Goal: Information Seeking & Learning: Find specific fact

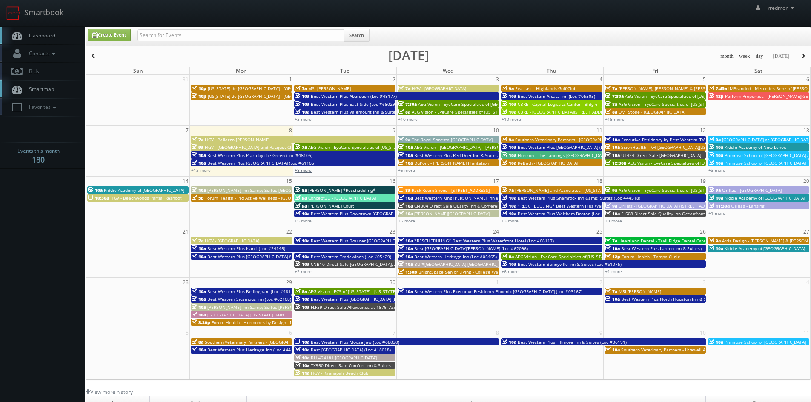
click at [310, 171] on link "+8 more" at bounding box center [302, 170] width 17 height 6
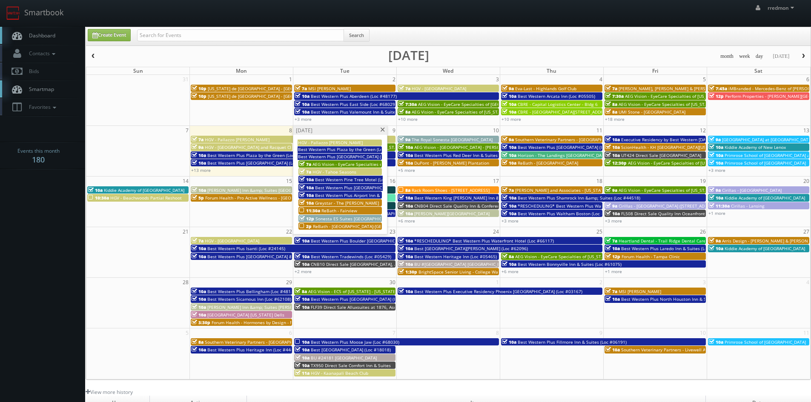
click at [357, 161] on span "AEG Vision - EyeCare Specialties of [US_STATE] – EyeCare in [GEOGRAPHIC_DATA]" at bounding box center [394, 164] width 164 height 6
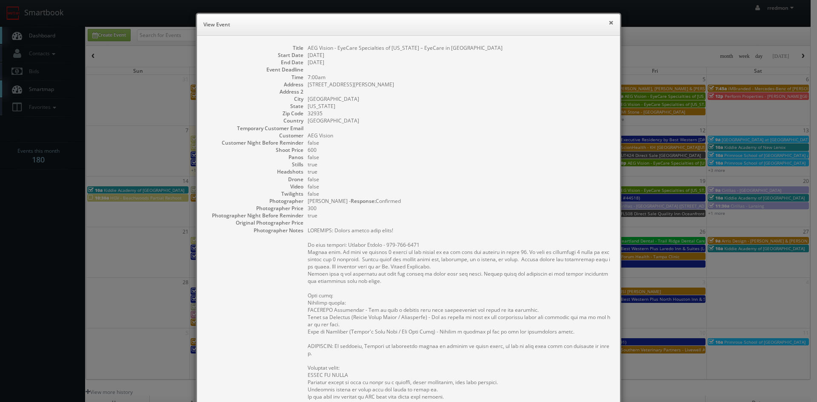
click at [608, 23] on button "×" at bounding box center [610, 23] width 5 height 6
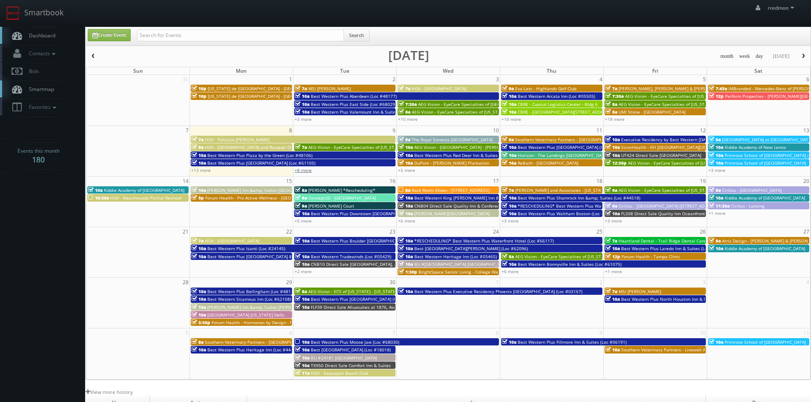
click at [307, 169] on link "+8 more" at bounding box center [302, 170] width 17 height 6
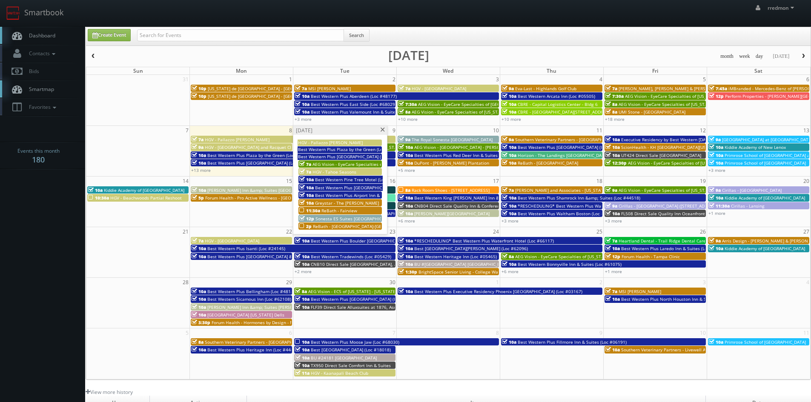
click at [365, 186] on span "Best Western Plus [GEOGRAPHIC_DATA] (Loc #64011)" at bounding box center [369, 188] width 108 height 6
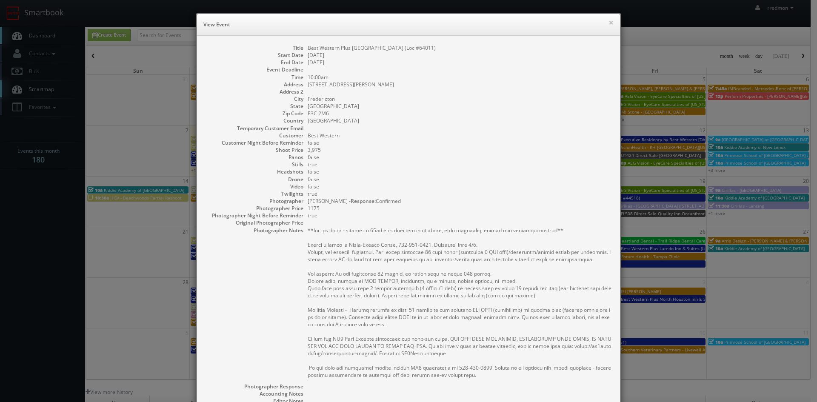
drag, startPoint x: 455, startPoint y: 48, endPoint x: 304, endPoint y: 50, distance: 151.5
click at [304, 50] on dl "Title Best Western Plus [GEOGRAPHIC_DATA] (Loc #64011) Start Date [DATE] End Da…" at bounding box center [409, 271] width 406 height 455
copy dd "Best Western Plus [GEOGRAPHIC_DATA] (Loc #64011)"
click at [608, 22] on button "×" at bounding box center [610, 23] width 5 height 6
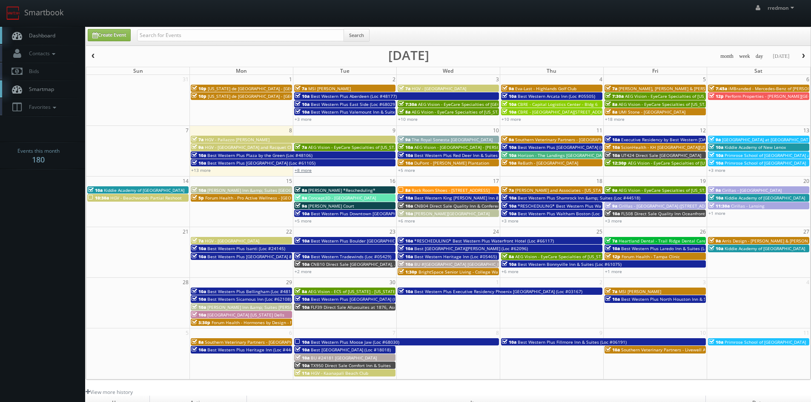
click at [310, 171] on link "+8 more" at bounding box center [302, 170] width 17 height 6
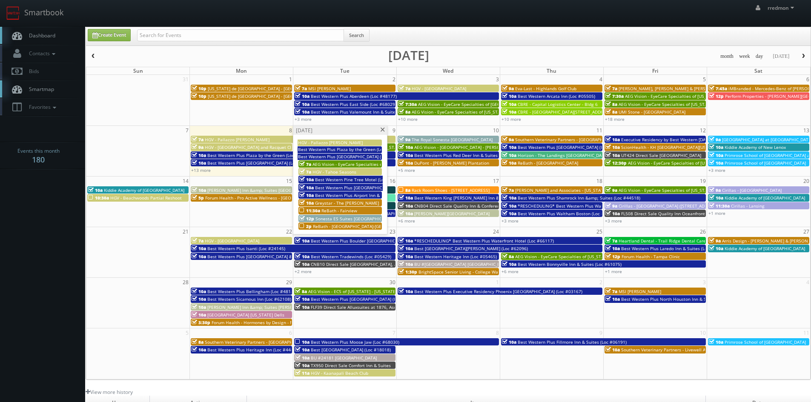
click at [343, 193] on span "Best Western Plus Airport Inn & Suites (Loc #68034)" at bounding box center [368, 195] width 106 height 6
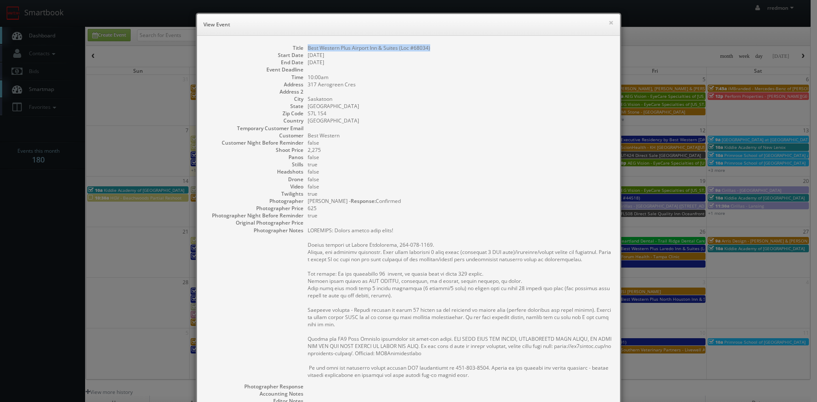
drag, startPoint x: 430, startPoint y: 48, endPoint x: 306, endPoint y: 51, distance: 124.7
click at [308, 51] on dd "Best Western Plus Airport Inn & Suites (Loc #68034)" at bounding box center [460, 47] width 304 height 7
copy dd "Best Western Plus Airport Inn & Suites (Loc #68034)"
click at [608, 25] on button "×" at bounding box center [610, 23] width 5 height 6
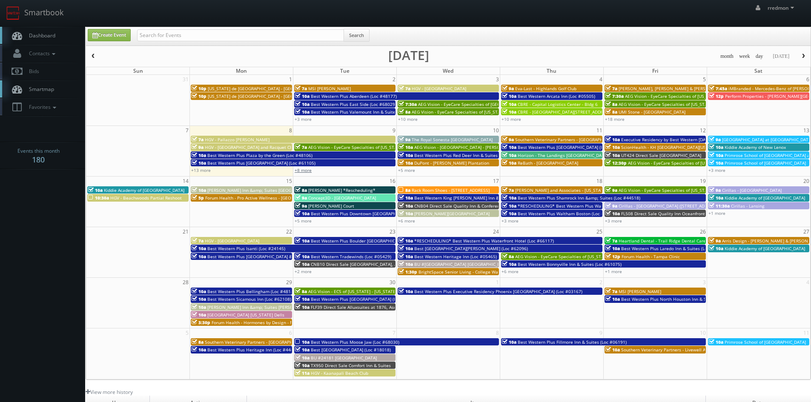
click at [309, 172] on link "+8 more" at bounding box center [302, 170] width 17 height 6
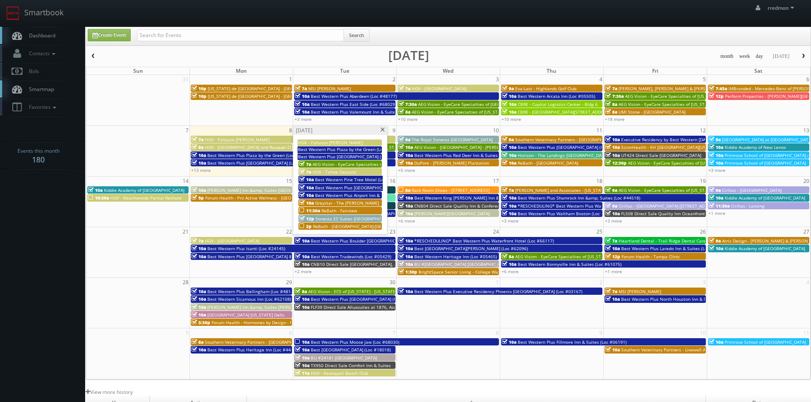
click at [352, 205] on span "Greystar - The [PERSON_NAME]" at bounding box center [347, 203] width 64 height 6
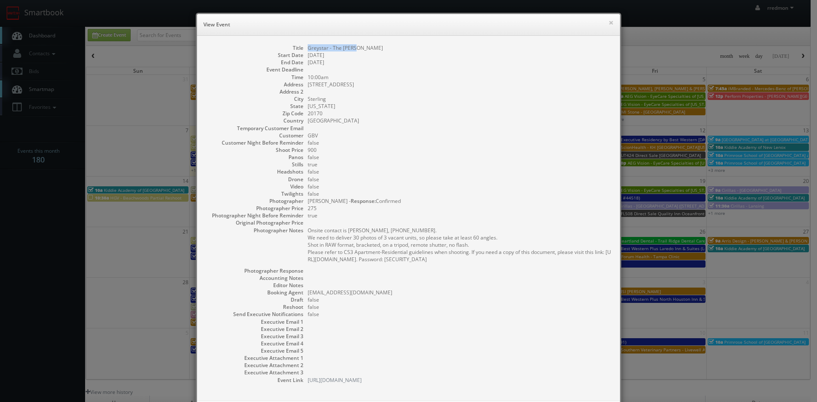
drag, startPoint x: 362, startPoint y: 47, endPoint x: 305, endPoint y: 49, distance: 57.1
click at [308, 49] on dd "Greystar - The [PERSON_NAME]" at bounding box center [460, 47] width 304 height 7
copy dd "Greystar - The [PERSON_NAME]"
click at [610, 23] on button "×" at bounding box center [610, 23] width 5 height 6
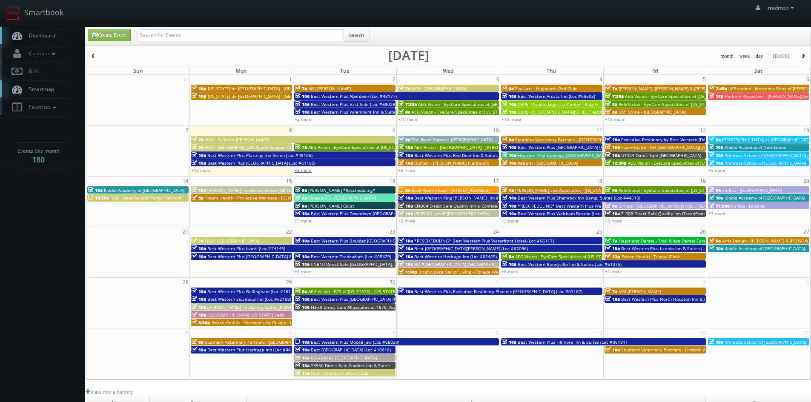
click at [308, 171] on link "+8 more" at bounding box center [302, 170] width 17 height 6
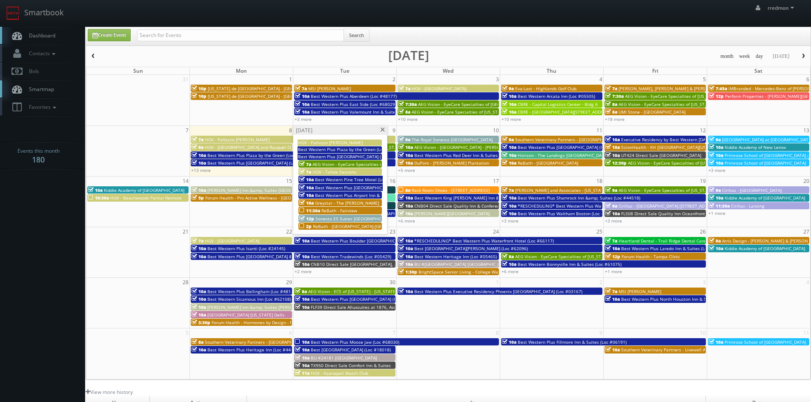
click at [363, 207] on link "11:30a ReBath - [GEOGRAPHIC_DATA]" at bounding box center [339, 210] width 83 height 7
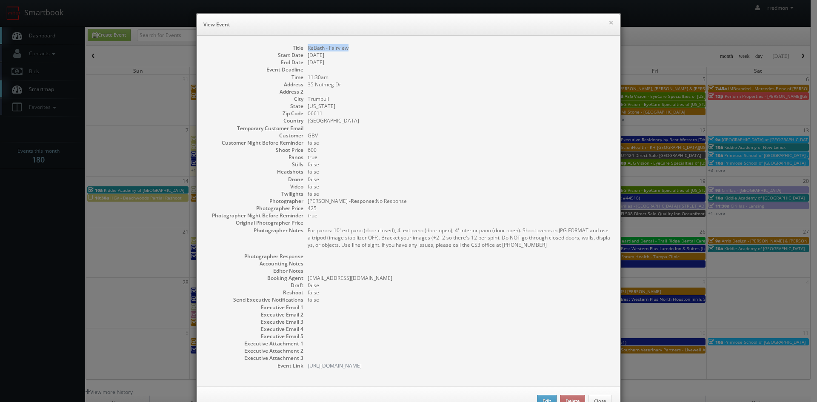
drag, startPoint x: 356, startPoint y: 49, endPoint x: 305, endPoint y: 49, distance: 51.1
click at [308, 49] on dd "ReBath - Fairview" at bounding box center [460, 47] width 304 height 7
copy dd "ReBath - Fairview"
click at [610, 20] on button "×" at bounding box center [610, 23] width 5 height 6
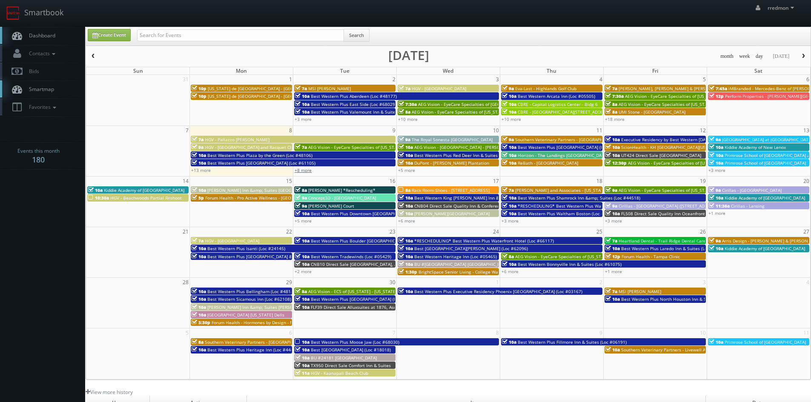
click at [310, 171] on link "+8 more" at bounding box center [302, 170] width 17 height 6
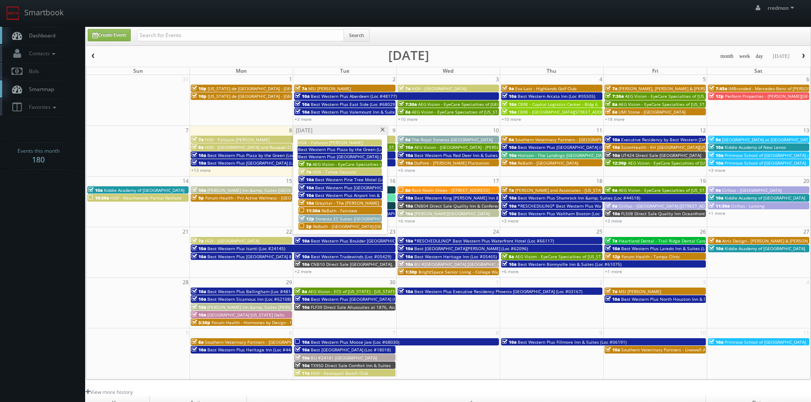
click at [351, 218] on span "Sonesta ES Suites [GEOGRAPHIC_DATA]" at bounding box center [355, 219] width 80 height 6
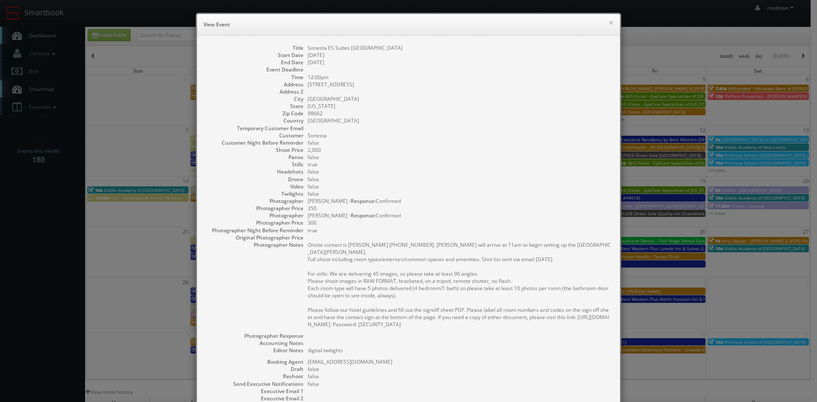
drag, startPoint x: 425, startPoint y: 45, endPoint x: 305, endPoint y: 51, distance: 120.1
click at [308, 51] on dd "Sonesta ES Suites [GEOGRAPHIC_DATA]" at bounding box center [460, 47] width 304 height 7
copy dd "Sonesta ES Suites [GEOGRAPHIC_DATA]"
click at [608, 21] on button "×" at bounding box center [610, 23] width 5 height 6
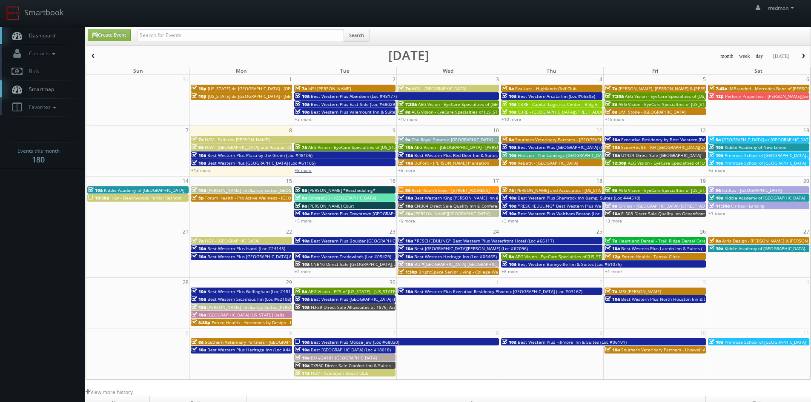
click at [304, 170] on link "+8 more" at bounding box center [302, 170] width 17 height 6
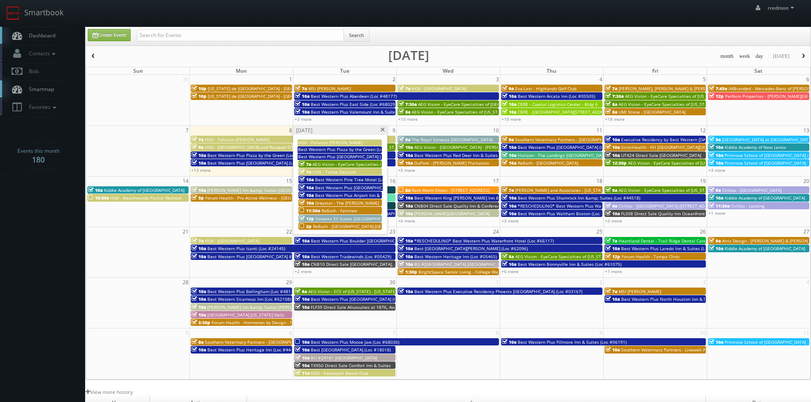
click at [332, 228] on span "ReBath - [GEOGRAPHIC_DATA]-[GEOGRAPHIC_DATA]" at bounding box center [364, 226] width 103 height 6
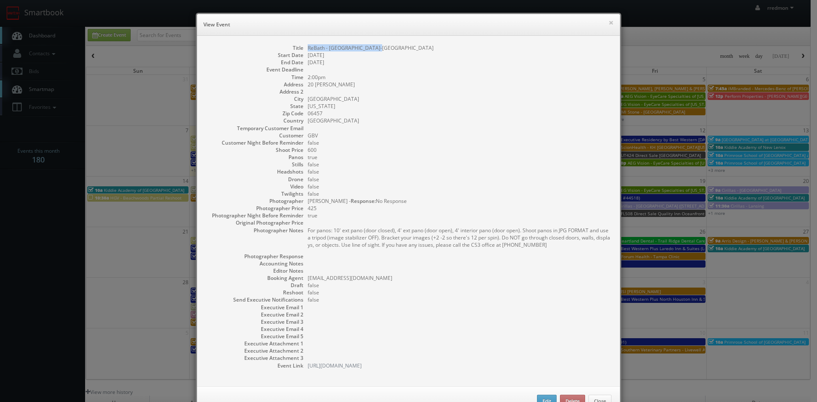
drag, startPoint x: 381, startPoint y: 46, endPoint x: 306, endPoint y: 49, distance: 75.4
click at [308, 49] on dd "ReBath - [GEOGRAPHIC_DATA]-[GEOGRAPHIC_DATA]" at bounding box center [460, 47] width 304 height 7
copy dd "ReBath - [GEOGRAPHIC_DATA]-[GEOGRAPHIC_DATA]"
click at [608, 22] on button "×" at bounding box center [610, 23] width 5 height 6
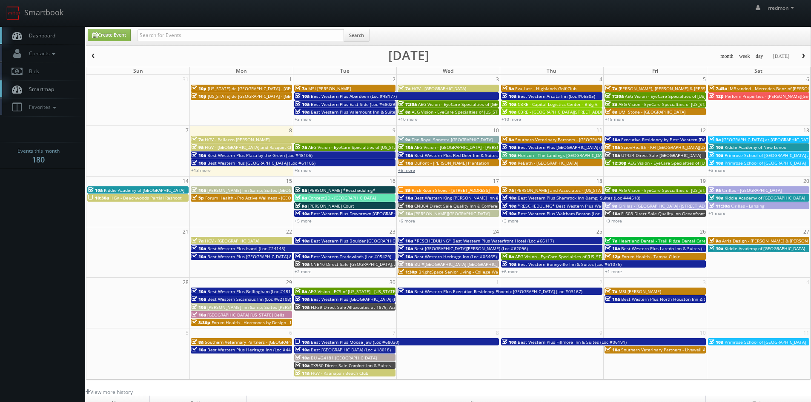
click at [408, 170] on link "+5 more" at bounding box center [406, 170] width 17 height 6
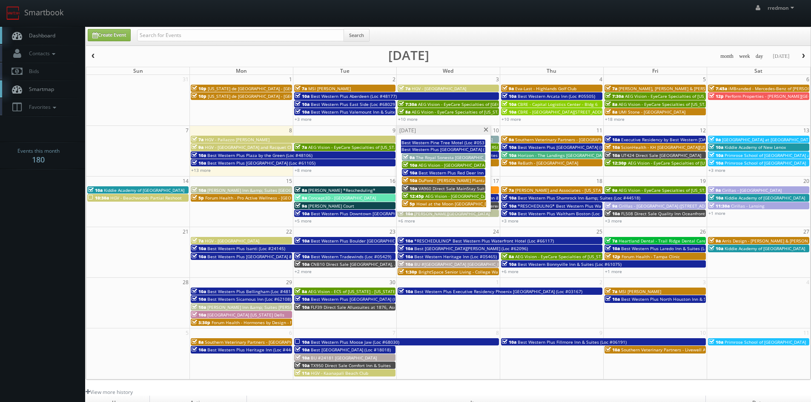
click at [447, 171] on span "Best Western Plus Red Deer Inn & Suites (Loc #61062)" at bounding box center [473, 173] width 111 height 6
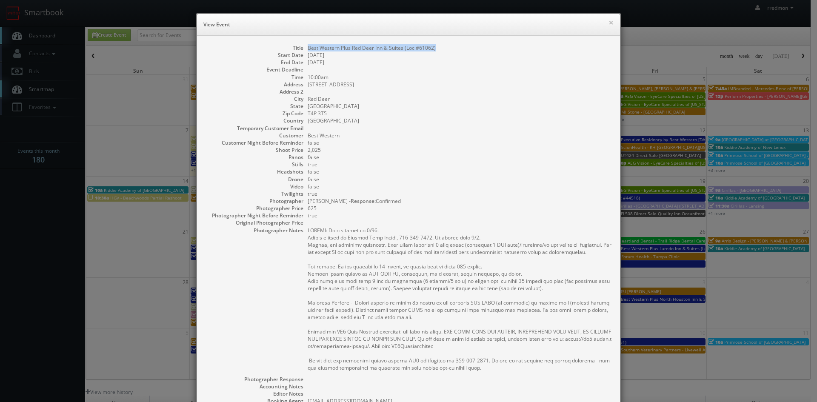
drag, startPoint x: 440, startPoint y: 49, endPoint x: 306, endPoint y: 49, distance: 133.6
click at [308, 49] on dd "Best Western Plus Red Deer Inn & Suites (Loc #61062)" at bounding box center [460, 47] width 304 height 7
copy dd "Best Western Plus Red Deer Inn & Suites (Loc #61062)"
click at [608, 22] on button "×" at bounding box center [610, 23] width 5 height 6
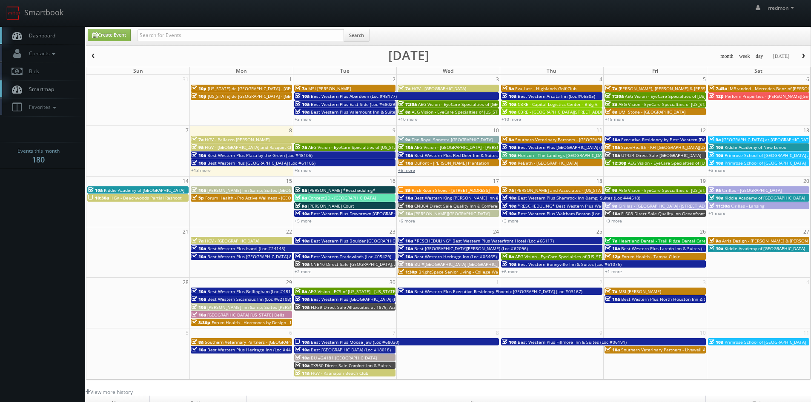
click at [408, 170] on link "+5 more" at bounding box center [406, 170] width 17 height 6
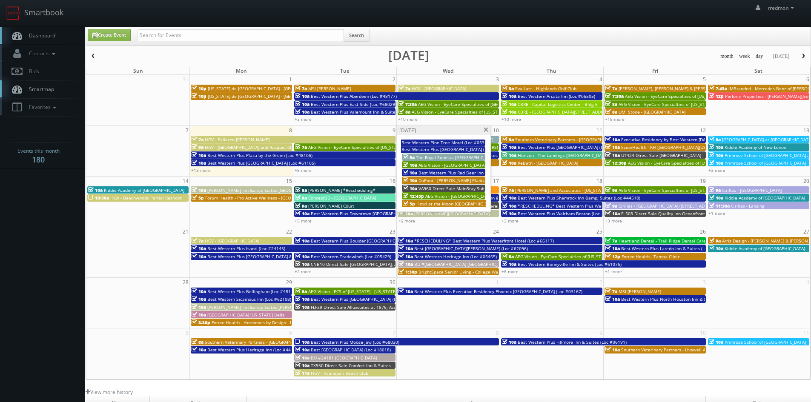
click at [454, 181] on span "DuPont - [PERSON_NAME] Plantation" at bounding box center [455, 180] width 75 height 6
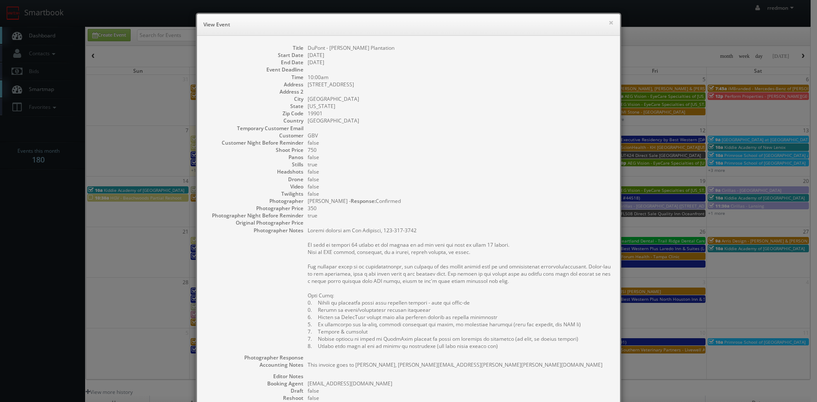
drag, startPoint x: 393, startPoint y: 50, endPoint x: 305, endPoint y: 51, distance: 88.5
click at [308, 51] on dd "DuPont - [PERSON_NAME] Plantation" at bounding box center [460, 47] width 304 height 7
copy dd "DuPont - [PERSON_NAME] Plantation"
click at [608, 23] on button "×" at bounding box center [610, 23] width 5 height 6
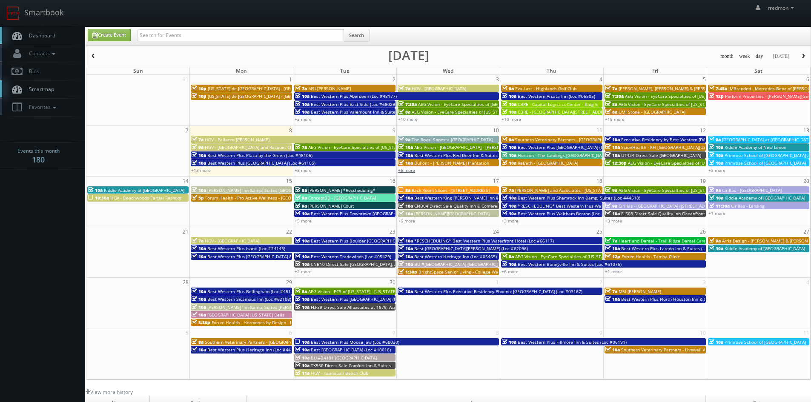
click at [406, 171] on link "+5 more" at bounding box center [406, 170] width 17 height 6
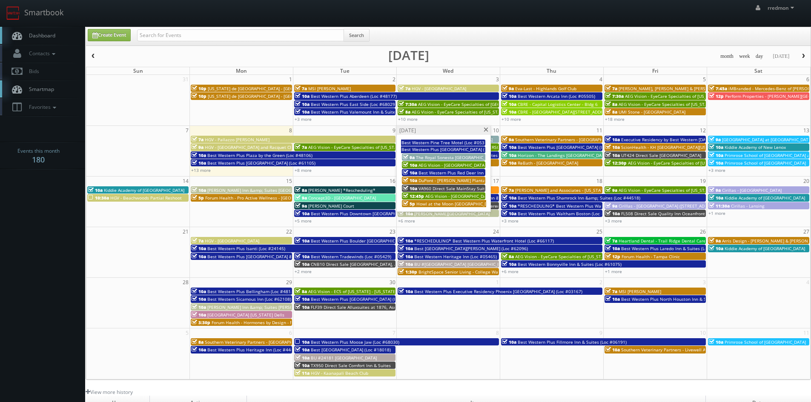
click at [452, 195] on span "AEG Vision - [GEOGRAPHIC_DATA] - [PERSON_NAME] Cypress" at bounding box center [486, 196] width 122 height 6
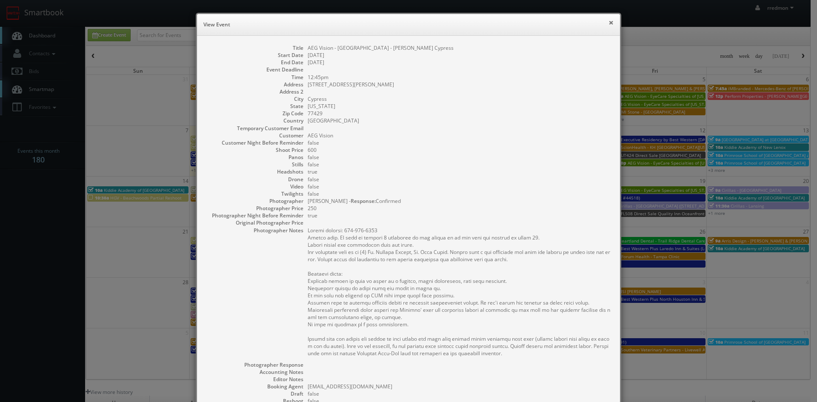
click at [608, 23] on button "×" at bounding box center [610, 23] width 5 height 6
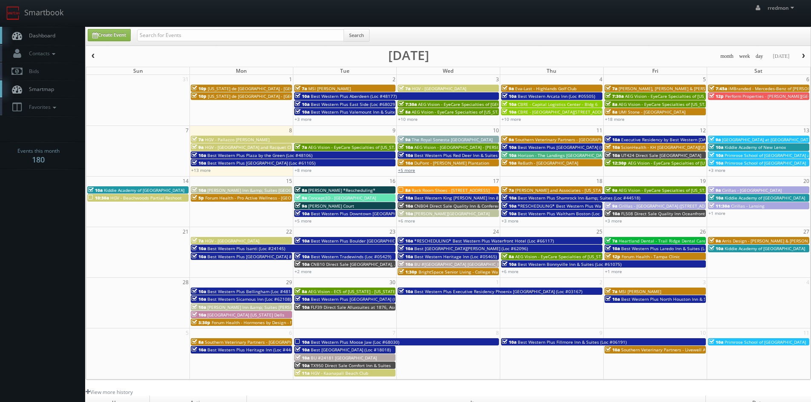
click at [409, 171] on link "+5 more" at bounding box center [406, 170] width 17 height 6
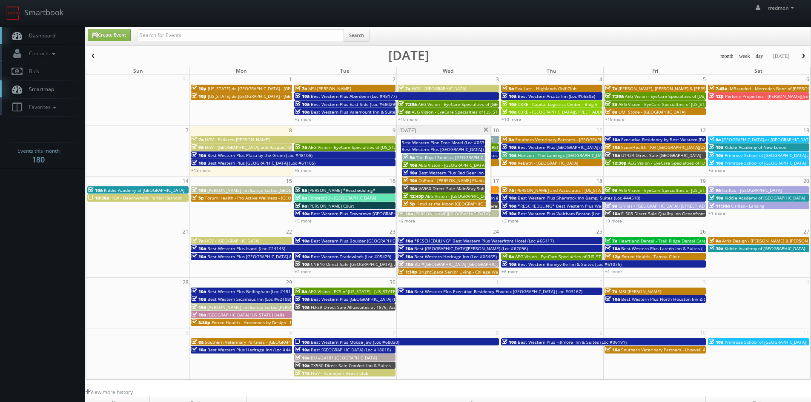
click at [434, 204] on span "Howl at the Moon [GEOGRAPHIC_DATA]" at bounding box center [456, 204] width 80 height 6
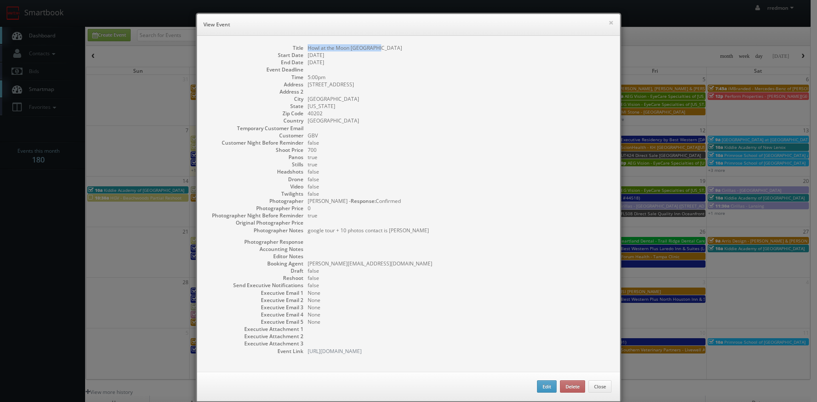
drag, startPoint x: 369, startPoint y: 49, endPoint x: 304, endPoint y: 48, distance: 65.1
click at [304, 48] on dl "Title Howl at the Moon Louisville Start Date [DATE] End Date [DATE] Event Deadl…" at bounding box center [409, 199] width 406 height 311
copy dd "Howl at the Moon [GEOGRAPHIC_DATA]"
click at [608, 24] on button "×" at bounding box center [610, 23] width 5 height 6
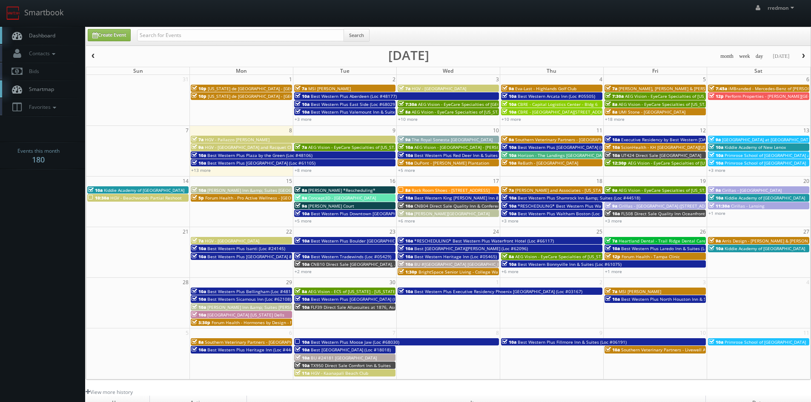
click at [552, 147] on span "Best Western Plus [GEOGRAPHIC_DATA] (Loc #64008)" at bounding box center [571, 147] width 108 height 6
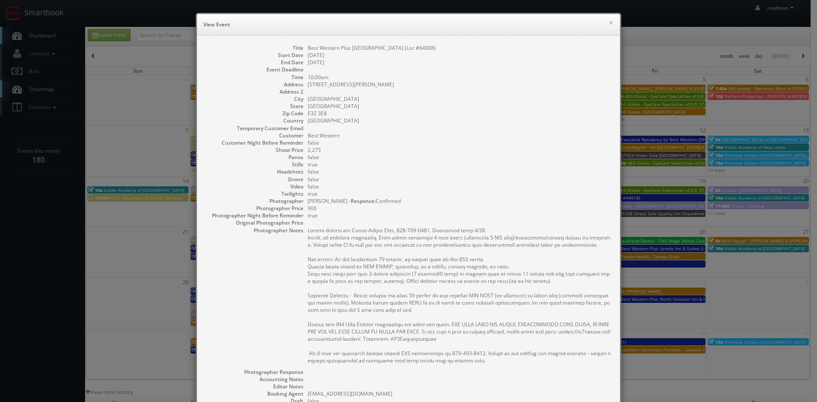
drag, startPoint x: 452, startPoint y: 48, endPoint x: 305, endPoint y: 50, distance: 146.8
click at [308, 50] on dd "Best Western Plus [GEOGRAPHIC_DATA] (Loc #64008)" at bounding box center [460, 47] width 304 height 7
copy dd "Best Western Plus [GEOGRAPHIC_DATA] (Loc #64008)"
click at [609, 25] on button "×" at bounding box center [610, 23] width 5 height 6
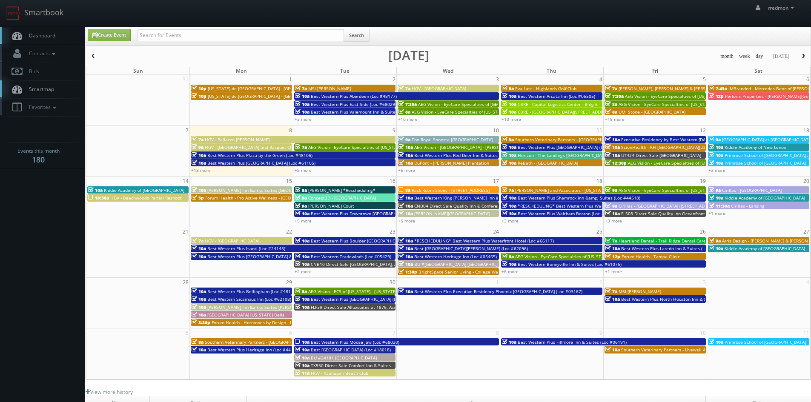
click at [523, 163] on span "ReBath - [GEOGRAPHIC_DATA]" at bounding box center [547, 163] width 60 height 6
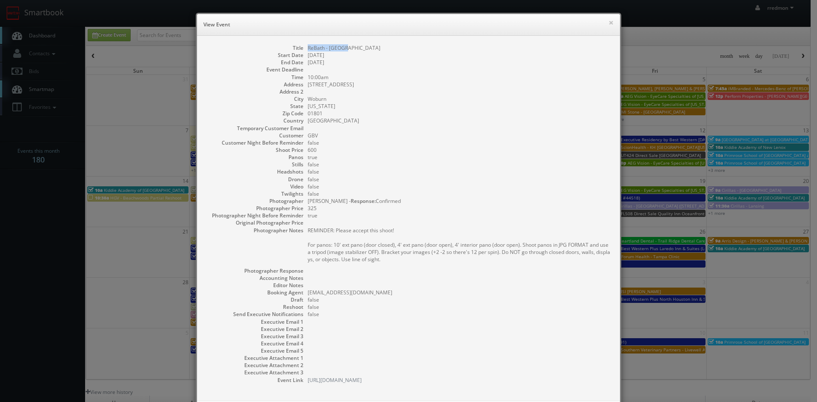
drag, startPoint x: 348, startPoint y: 49, endPoint x: 304, endPoint y: 49, distance: 44.3
click at [304, 49] on dl "Title ReBath - [GEOGRAPHIC_DATA] Start Date [DATE] End Date [DATE] Event Deadli…" at bounding box center [409, 214] width 406 height 340
click at [609, 23] on button "×" at bounding box center [610, 23] width 5 height 6
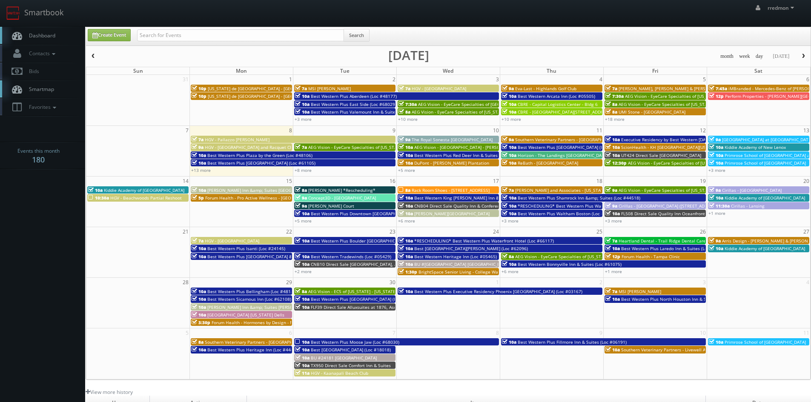
click at [660, 147] on span "ScionHealth - KH [GEOGRAPHIC_DATA][US_STATE]" at bounding box center [671, 147] width 100 height 6
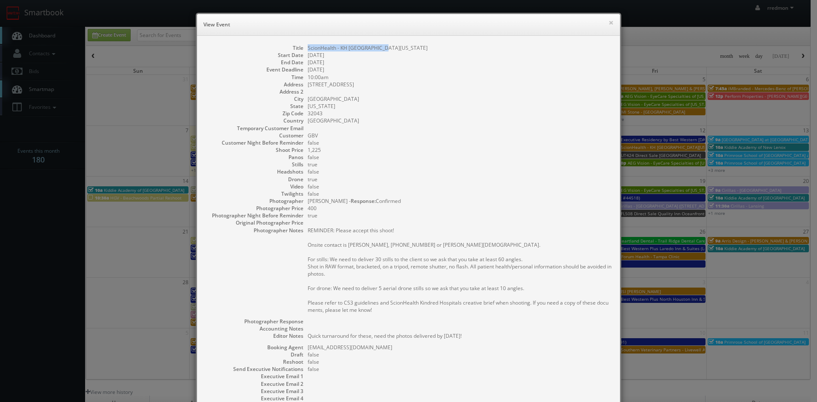
drag, startPoint x: 387, startPoint y: 49, endPoint x: 304, endPoint y: 48, distance: 83.4
click at [304, 48] on dl "Title ScionHealth - [GEOGRAPHIC_DATA][US_STATE] Start Date [DATE] End Date [DAT…" at bounding box center [409, 241] width 406 height 394
click at [608, 20] on button "×" at bounding box center [610, 23] width 5 height 6
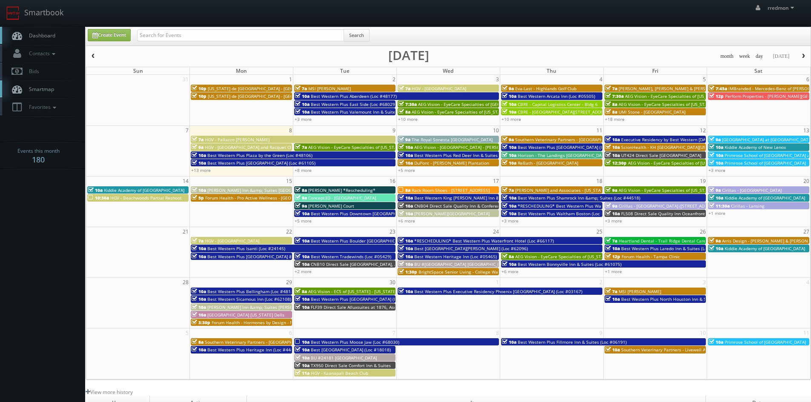
click at [643, 163] on span "AEG Vision - EyeCare Specialties of [US_STATE] – Cascade Family Eye Care" at bounding box center [703, 163] width 150 height 6
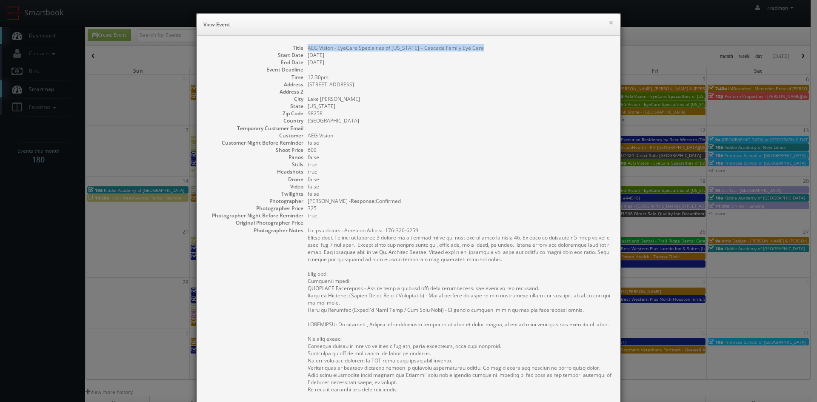
drag, startPoint x: 485, startPoint y: 50, endPoint x: 305, endPoint y: 48, distance: 179.6
click at [308, 48] on dd "AEG Vision - EyeCare Specialties of [US_STATE] – Cascade Family Eye Care" at bounding box center [460, 47] width 304 height 7
click at [610, 22] on button "×" at bounding box center [610, 23] width 5 height 6
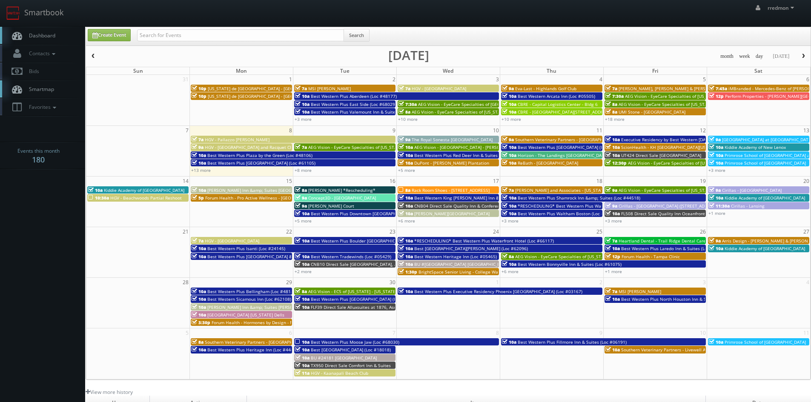
click at [772, 139] on span "[GEOGRAPHIC_DATA] at [GEOGRAPHIC_DATA]" at bounding box center [767, 140] width 90 height 6
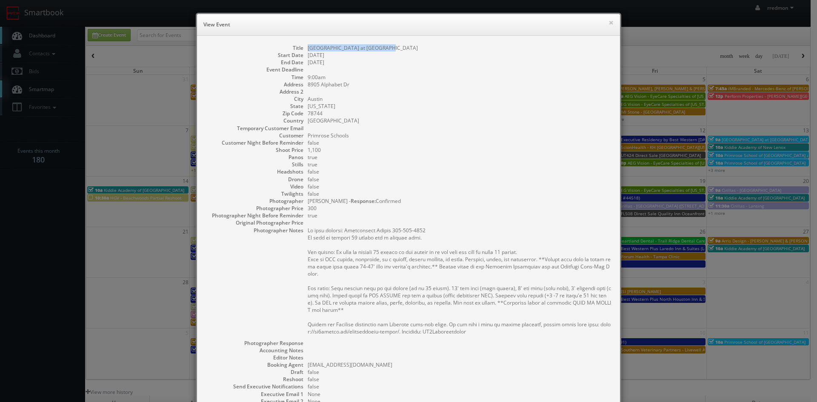
drag, startPoint x: 383, startPoint y: 49, endPoint x: 307, endPoint y: 48, distance: 76.6
click at [308, 48] on dd "[GEOGRAPHIC_DATA] at [GEOGRAPHIC_DATA]" at bounding box center [460, 47] width 304 height 7
click at [608, 23] on button "×" at bounding box center [610, 23] width 5 height 6
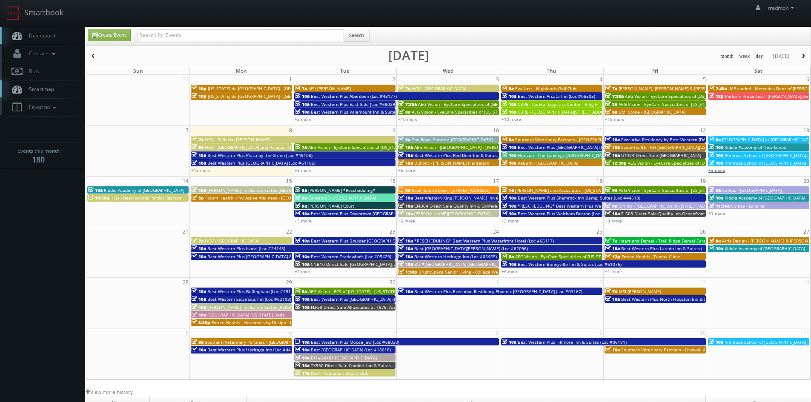
click at [722, 171] on link "+3 more" at bounding box center [716, 170] width 17 height 6
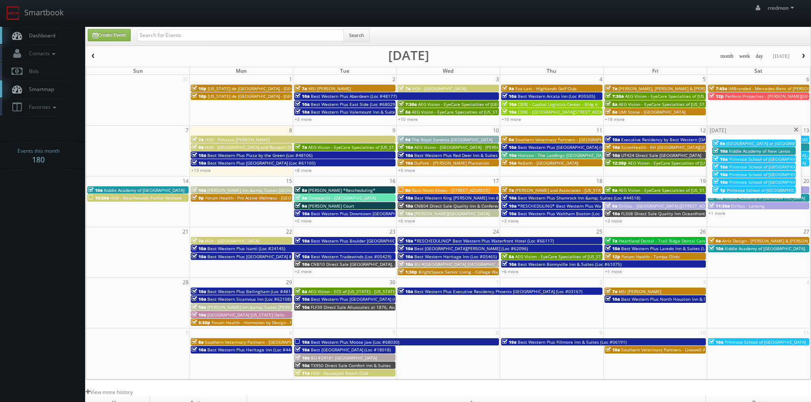
click at [794, 131] on span at bounding box center [796, 130] width 6 height 5
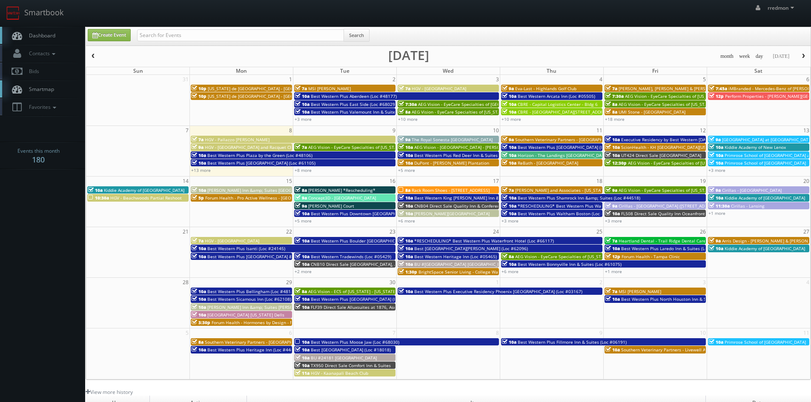
click at [260, 188] on span "[PERSON_NAME] Inn &amp; Suites [GEOGRAPHIC_DATA]" at bounding box center [263, 190] width 113 height 6
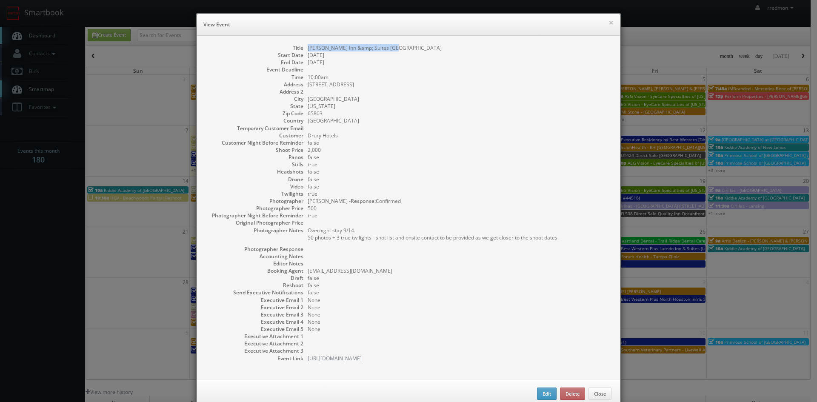
drag, startPoint x: 390, startPoint y: 48, endPoint x: 304, endPoint y: 47, distance: 86.0
click at [304, 47] on dl "Title [PERSON_NAME] Inn &amp; Suites [GEOGRAPHIC_DATA] Start Date [DATE] End Da…" at bounding box center [409, 203] width 406 height 318
click at [608, 25] on button "×" at bounding box center [610, 23] width 5 height 6
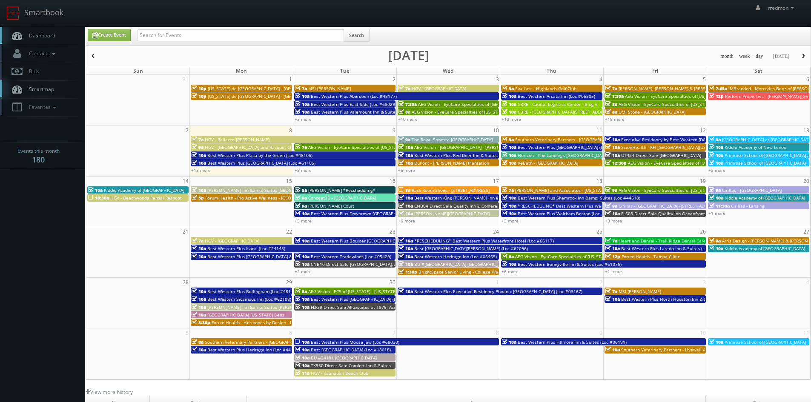
click at [267, 199] on span "Forum Health - Pro Active Wellness - [GEOGRAPHIC_DATA]" at bounding box center [263, 198] width 117 height 6
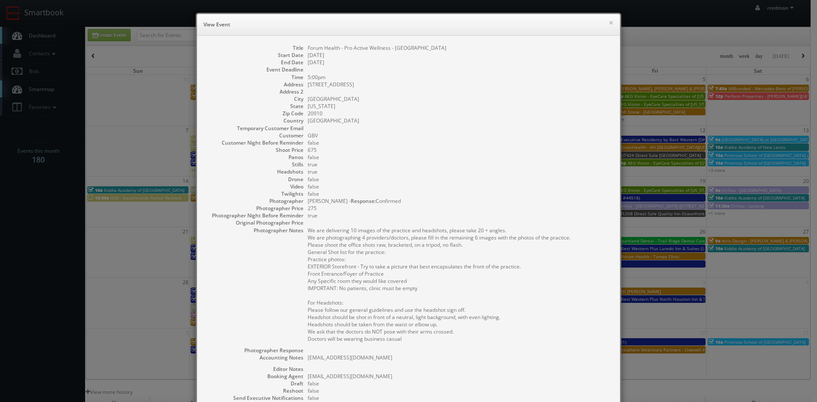
drag, startPoint x: 444, startPoint y: 49, endPoint x: 305, endPoint y: 49, distance: 138.7
click at [308, 49] on dd "Forum Health - Pro Active Wellness - [GEOGRAPHIC_DATA]" at bounding box center [460, 47] width 304 height 7
click at [609, 23] on button "×" at bounding box center [610, 23] width 5 height 6
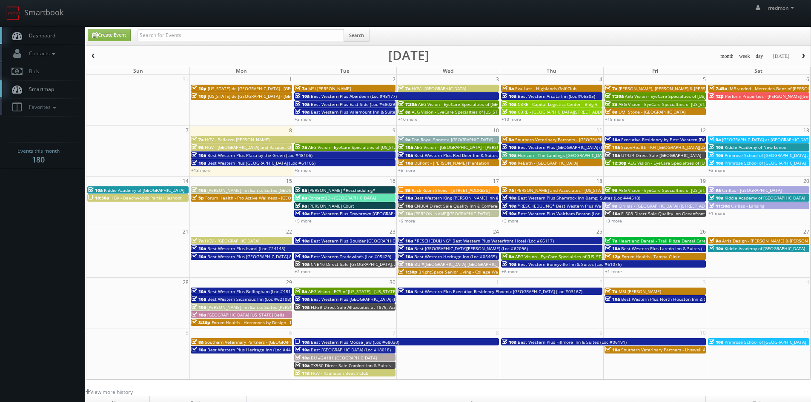
click at [352, 188] on span "[PERSON_NAME] *Rescheduling*" at bounding box center [341, 190] width 67 height 6
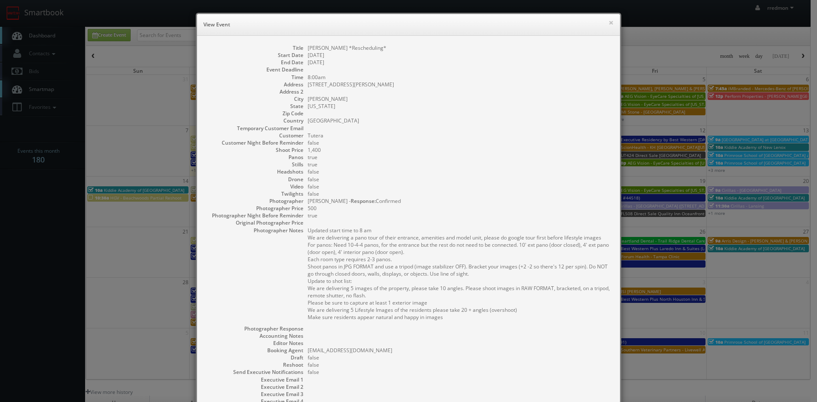
click at [397, 49] on dd "[PERSON_NAME] *Rescheduling*" at bounding box center [460, 47] width 304 height 7
click at [608, 22] on button "×" at bounding box center [610, 23] width 5 height 6
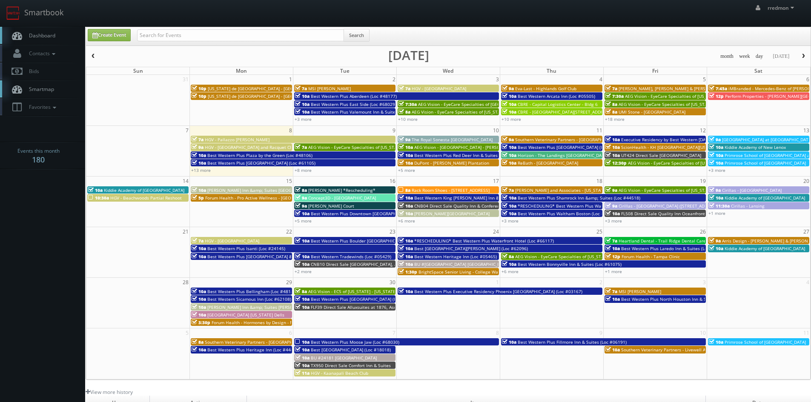
click at [319, 198] on span "Concept3D - [GEOGRAPHIC_DATA]" at bounding box center [342, 198] width 68 height 6
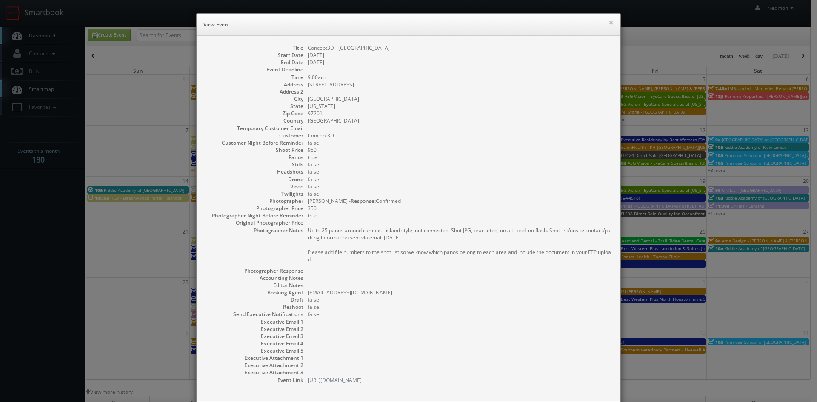
drag, startPoint x: 403, startPoint y: 49, endPoint x: 305, endPoint y: 50, distance: 97.9
click at [308, 50] on dd "Concept3D - [GEOGRAPHIC_DATA]" at bounding box center [460, 47] width 304 height 7
click at [608, 24] on button "×" at bounding box center [610, 23] width 5 height 6
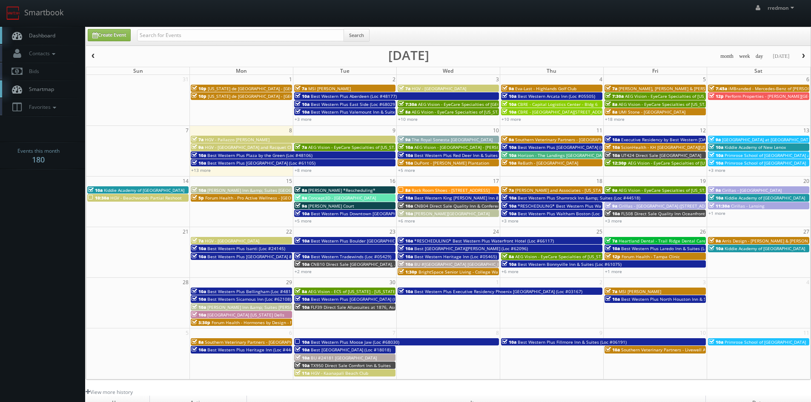
click at [363, 206] on div "[STREET_ADDRESS][PERSON_NAME]" at bounding box center [345, 206] width 100 height 6
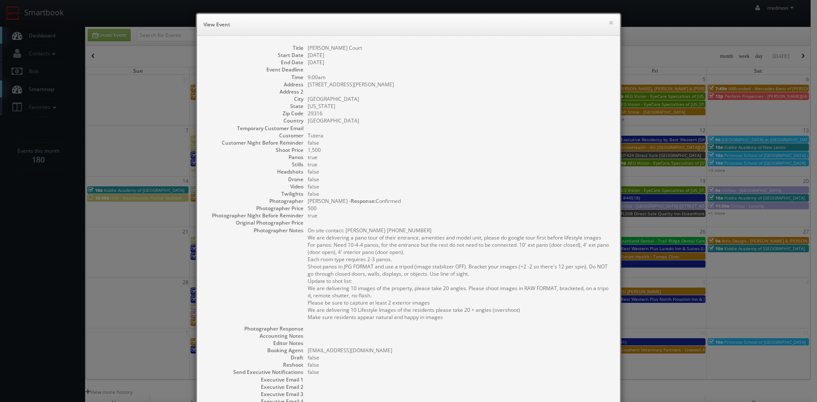
drag, startPoint x: 369, startPoint y: 50, endPoint x: 304, endPoint y: 49, distance: 65.5
click at [304, 49] on dl "Title [PERSON_NAME] Court Start Date [DATE] End Date [DATE] Event Deadline Time…" at bounding box center [409, 242] width 406 height 397
click at [609, 22] on button "×" at bounding box center [610, 23] width 5 height 6
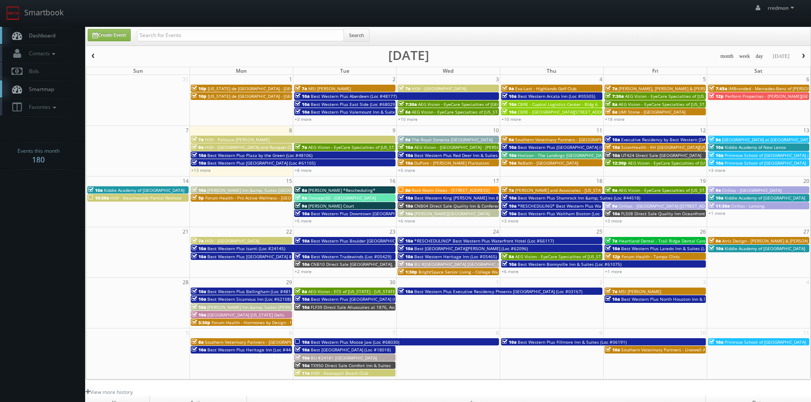
click at [363, 211] on span "Best Western Plus Downtown [GEOGRAPHIC_DATA] (Loc #48199)" at bounding box center [376, 214] width 131 height 6
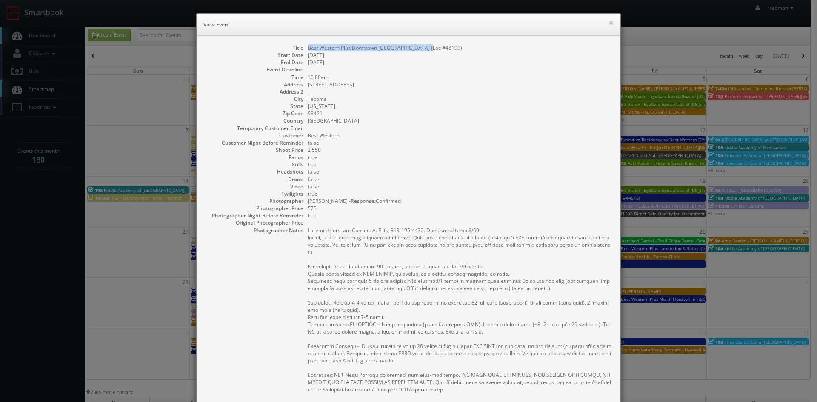
drag, startPoint x: 434, startPoint y: 49, endPoint x: 306, endPoint y: 50, distance: 128.5
click at [308, 50] on dd "Best Western Plus Downtown [GEOGRAPHIC_DATA] (Loc #48199)" at bounding box center [460, 47] width 304 height 7
click at [608, 23] on button "×" at bounding box center [610, 23] width 5 height 6
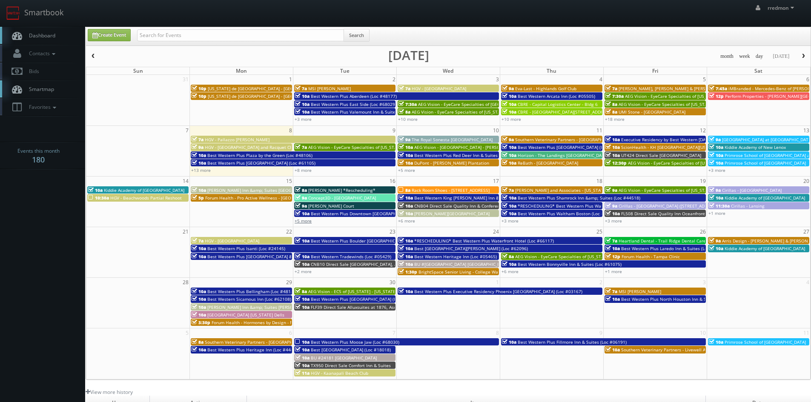
click at [305, 221] on link "+5 more" at bounding box center [302, 221] width 17 height 6
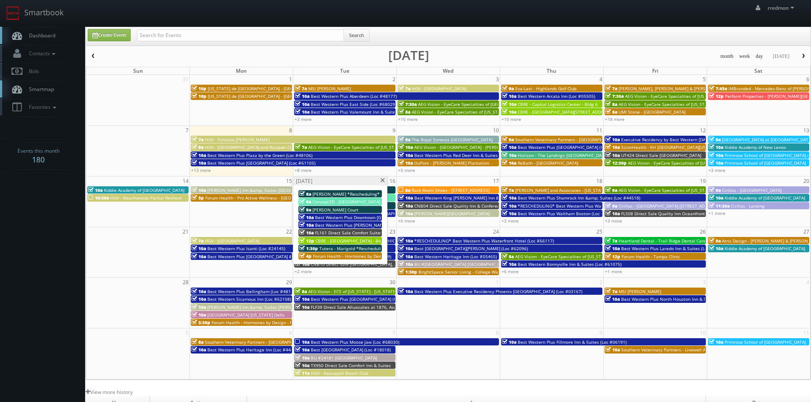
click at [335, 224] on span "Best Western Plus [PERSON_NAME][GEOGRAPHIC_DATA] (Loc #66006)" at bounding box center [386, 225] width 142 height 6
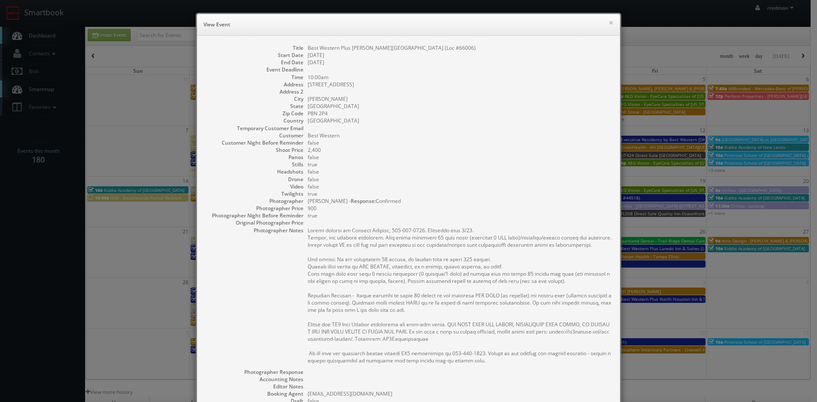
drag, startPoint x: 468, startPoint y: 47, endPoint x: 305, endPoint y: 50, distance: 163.0
click at [308, 50] on dd "Best Western Plus [PERSON_NAME][GEOGRAPHIC_DATA] (Loc #66006)" at bounding box center [460, 47] width 304 height 7
click at [608, 22] on button "×" at bounding box center [610, 23] width 5 height 6
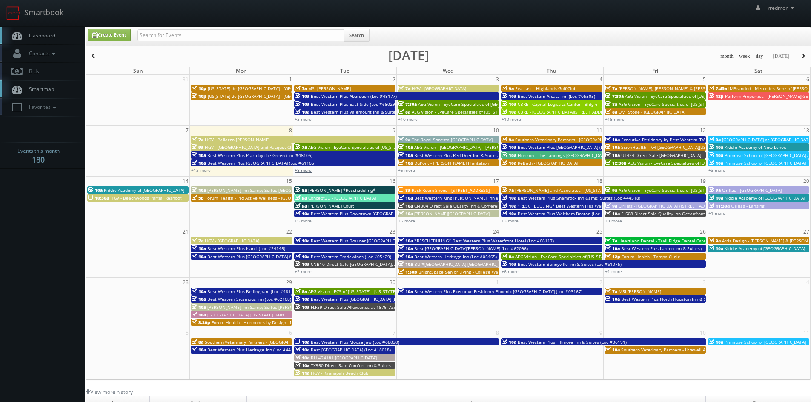
click at [308, 169] on link "+8 more" at bounding box center [302, 170] width 17 height 6
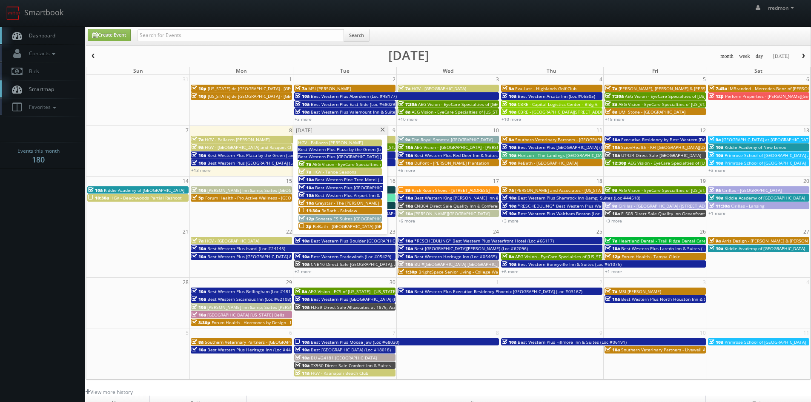
click at [381, 131] on span at bounding box center [383, 130] width 6 height 5
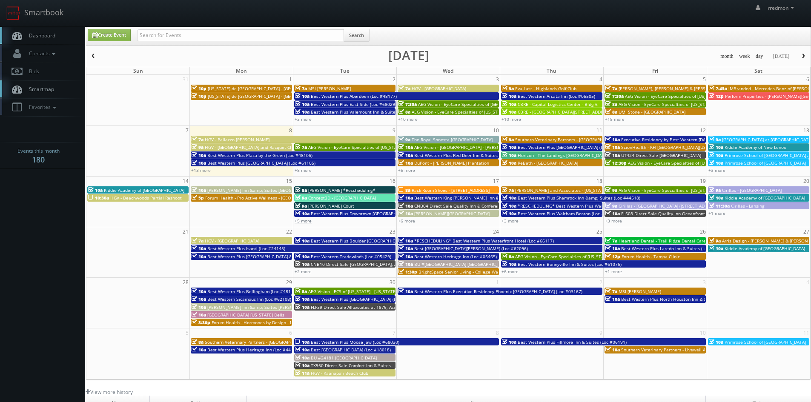
click at [305, 223] on link "+5 more" at bounding box center [302, 221] width 17 height 6
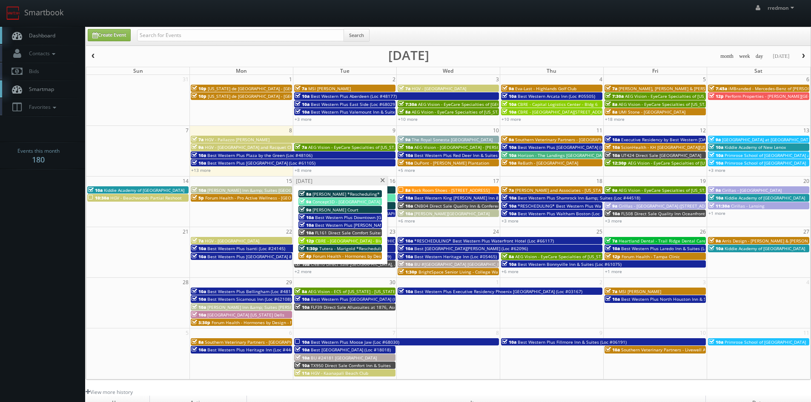
click at [333, 230] on span "FL161 Direct Sale Comfort Suites [GEOGRAPHIC_DATA] Downtown" at bounding box center [381, 233] width 133 height 6
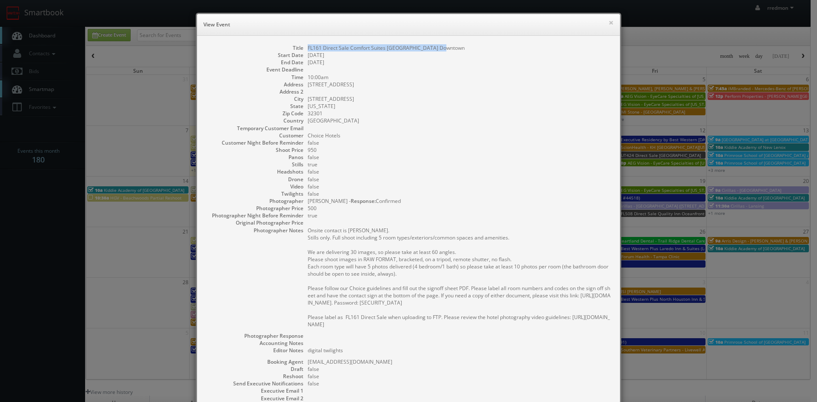
drag, startPoint x: 443, startPoint y: 49, endPoint x: 304, endPoint y: 49, distance: 138.7
click at [304, 49] on dl "Title FL161 Direct Sale Comfort Suites [GEOGRAPHIC_DATA] Downtown Start Date [D…" at bounding box center [409, 248] width 406 height 409
click at [608, 23] on button "×" at bounding box center [610, 23] width 5 height 6
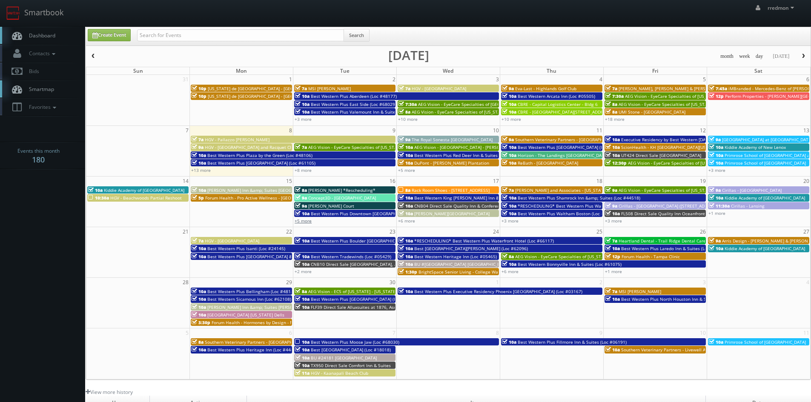
click at [307, 222] on link "+5 more" at bounding box center [302, 221] width 17 height 6
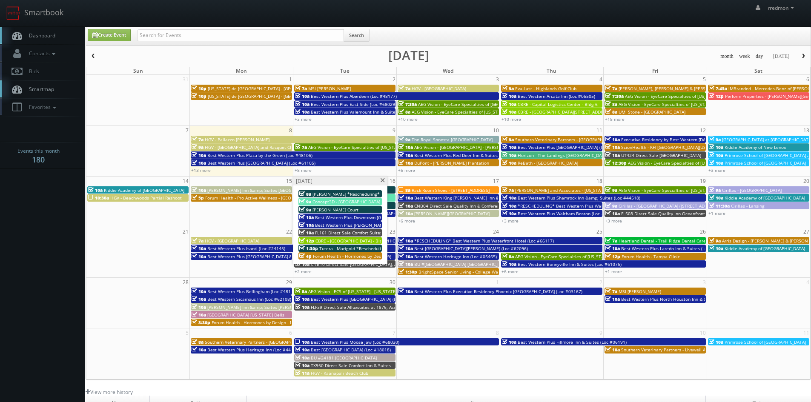
click at [331, 239] on span "CBRE - [GEOGRAPHIC_DATA] - Bldg 2" at bounding box center [351, 241] width 73 height 6
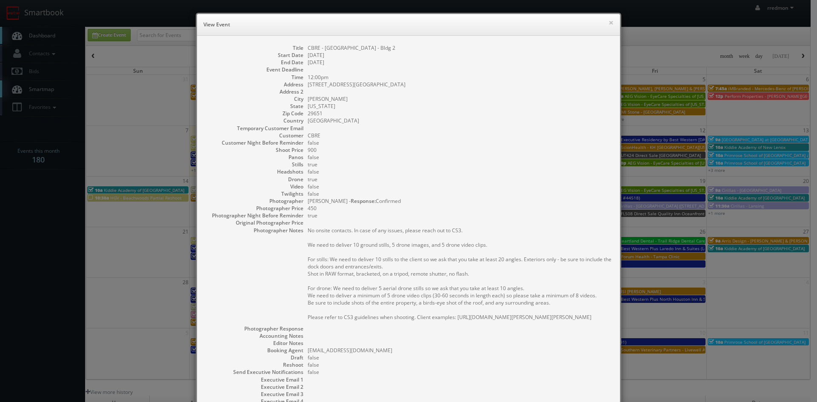
drag, startPoint x: 411, startPoint y: 48, endPoint x: 301, endPoint y: 49, distance: 110.2
click at [301, 49] on dl "Title CBRE - [GEOGRAPHIC_DATA] - [GEOGRAPHIC_DATA] 2 Start Date [DATE] End Date…" at bounding box center [409, 242] width 406 height 397
click at [608, 23] on button "×" at bounding box center [610, 23] width 5 height 6
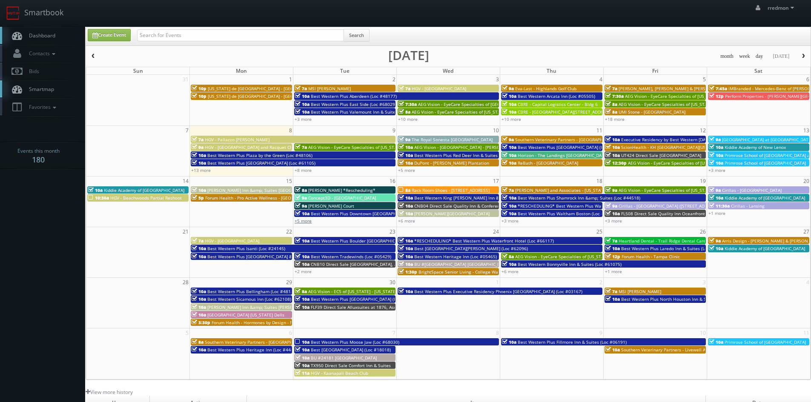
click at [301, 222] on link "+5 more" at bounding box center [302, 221] width 17 height 6
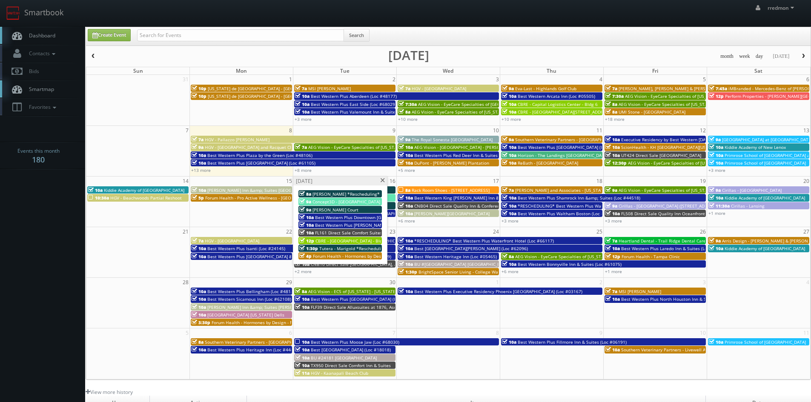
click at [346, 246] on span "Tutera - Marigold *Rescheduling*" at bounding box center [353, 249] width 69 height 6
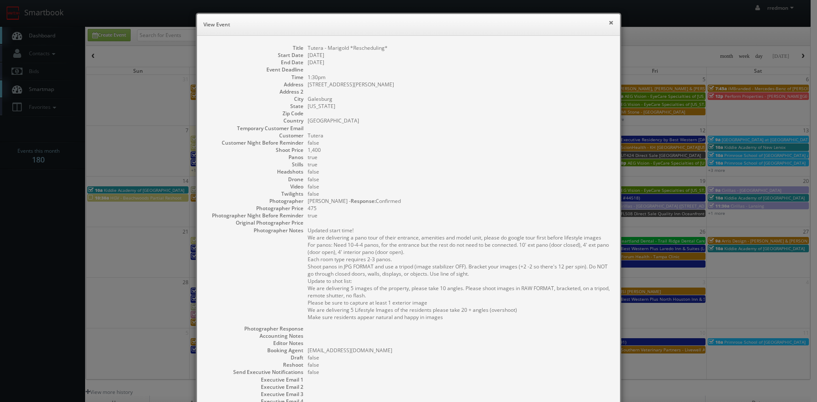
click at [608, 24] on button "×" at bounding box center [610, 23] width 5 height 6
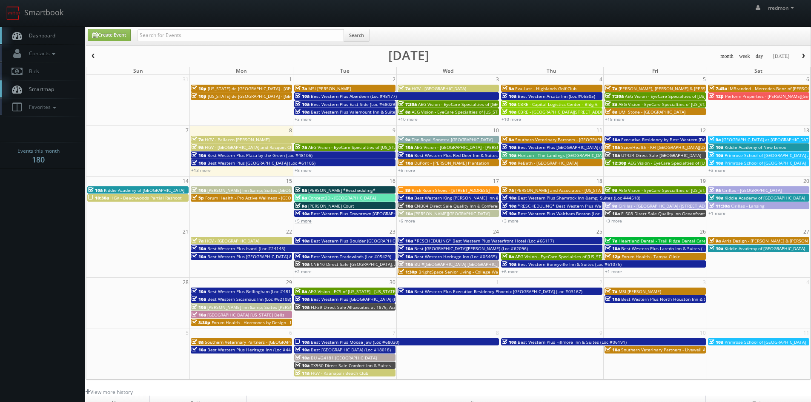
click at [311, 223] on link "+5 more" at bounding box center [302, 221] width 17 height 6
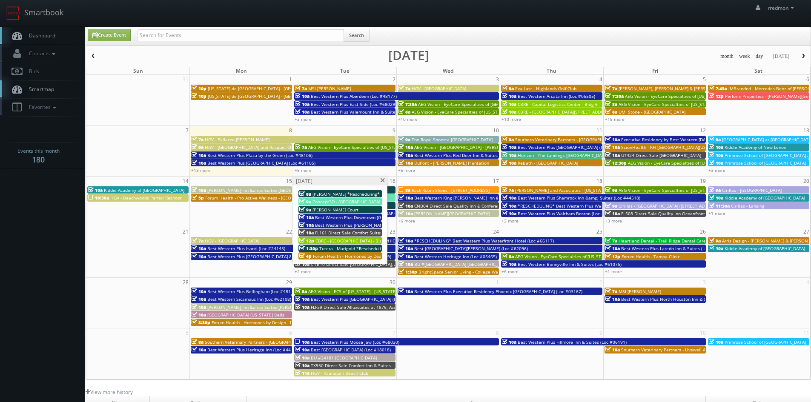
click at [345, 254] on span "Forum Health - Hormones by Design - San Antonio Clinic" at bounding box center [370, 256] width 115 height 6
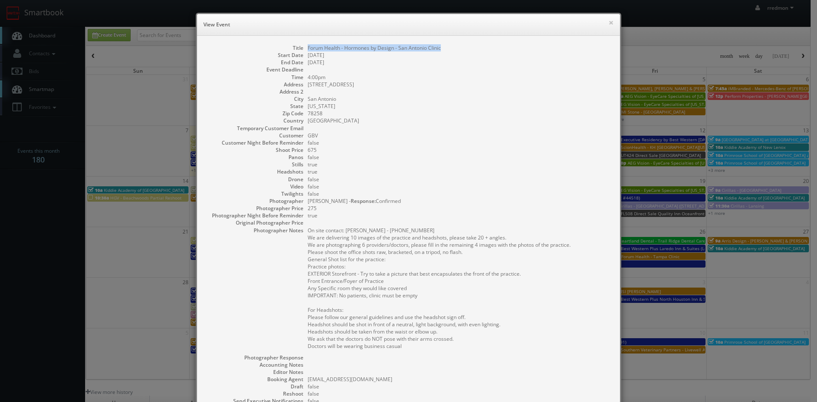
drag, startPoint x: 439, startPoint y: 50, endPoint x: 304, endPoint y: 50, distance: 134.5
click at [308, 50] on dd "Forum Health - Hormones by Design - San Antonio Clinic" at bounding box center [460, 47] width 304 height 7
click at [608, 22] on button "×" at bounding box center [610, 23] width 5 height 6
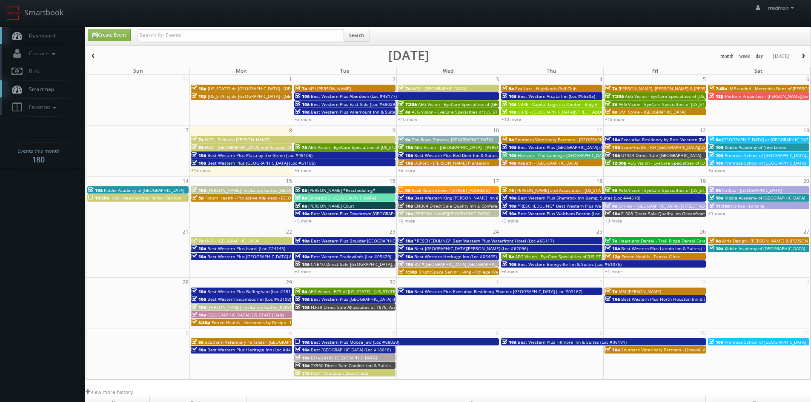
click at [455, 188] on span "Rack Room Shoes - [STREET_ADDRESS]" at bounding box center [450, 190] width 78 height 6
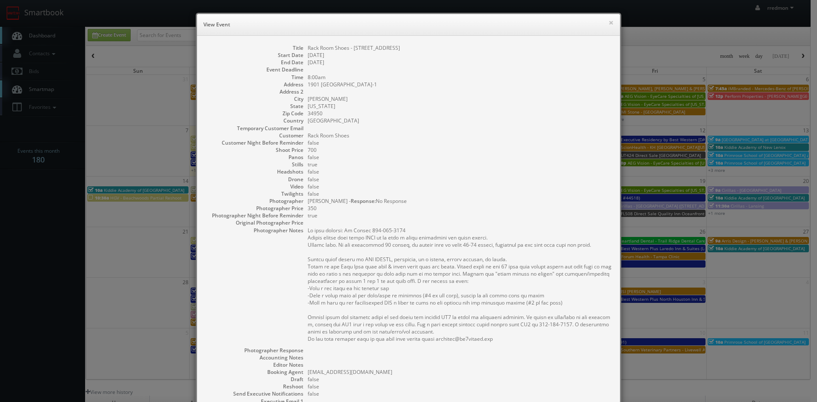
drag, startPoint x: 401, startPoint y: 49, endPoint x: 304, endPoint y: 51, distance: 97.5
click at [304, 51] on dl "Title Rack Room Shoes - [GEOGRAPHIC_DATA] Start Date [DATE] End Date [DATE] Eve…" at bounding box center [409, 253] width 406 height 419
click at [608, 23] on button "×" at bounding box center [610, 23] width 5 height 6
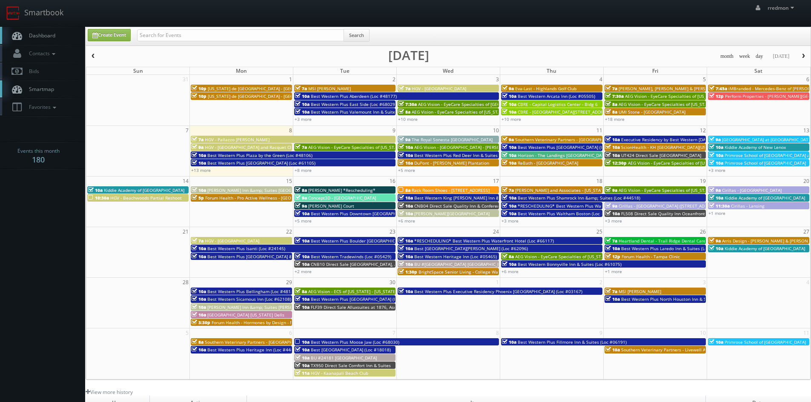
click at [457, 196] on span "Best Western King [PERSON_NAME] Inn & Suites (Loc #62106)" at bounding box center [477, 198] width 126 height 6
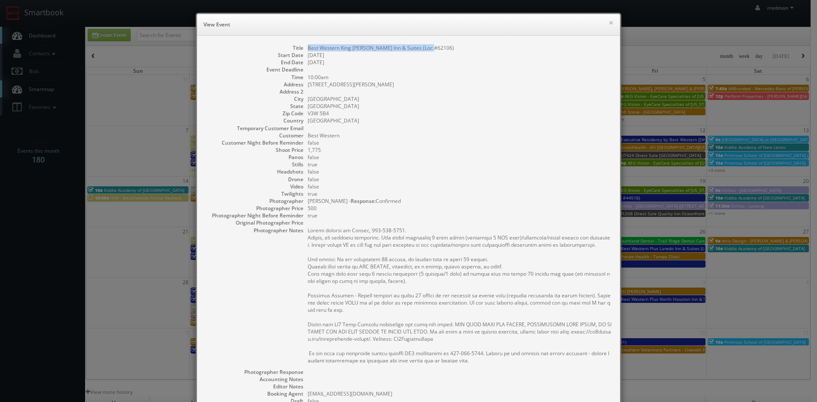
drag, startPoint x: 434, startPoint y: 48, endPoint x: 303, endPoint y: 51, distance: 132.0
click at [303, 51] on dl "Title Best Western King [PERSON_NAME] Inn & Suites (Loc #62106) Start Date [DAT…" at bounding box center [409, 264] width 406 height 441
click at [608, 21] on button "×" at bounding box center [610, 23] width 5 height 6
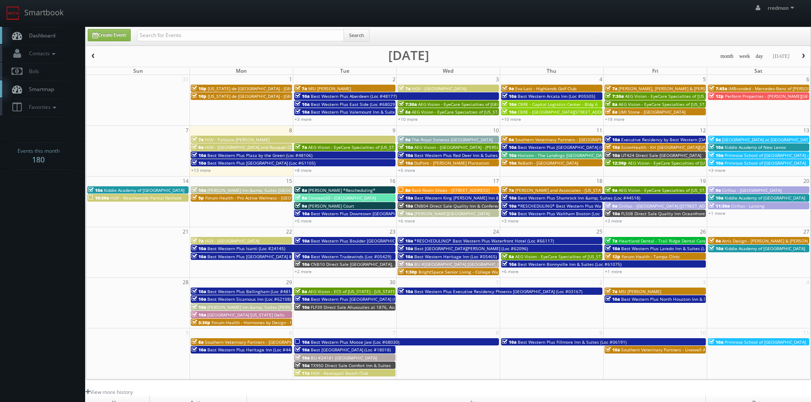
click at [436, 205] on span "CNB04 Direct Sale Quality Inn & Conference Center" at bounding box center [466, 206] width 105 height 6
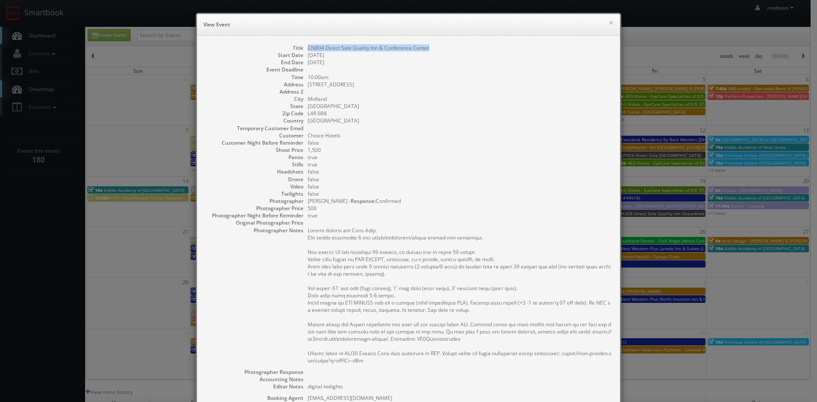
drag, startPoint x: 432, startPoint y: 47, endPoint x: 304, endPoint y: 50, distance: 128.1
click at [308, 50] on dd "CNB04 Direct Sale Quality Inn & Conference Center" at bounding box center [460, 47] width 304 height 7
click at [608, 23] on button "×" at bounding box center [610, 23] width 5 height 6
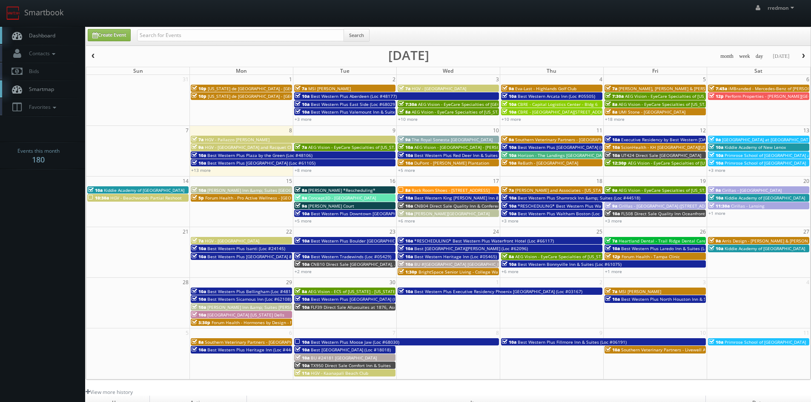
click at [424, 213] on span "[PERSON_NAME][GEOGRAPHIC_DATA]" at bounding box center [451, 214] width 75 height 6
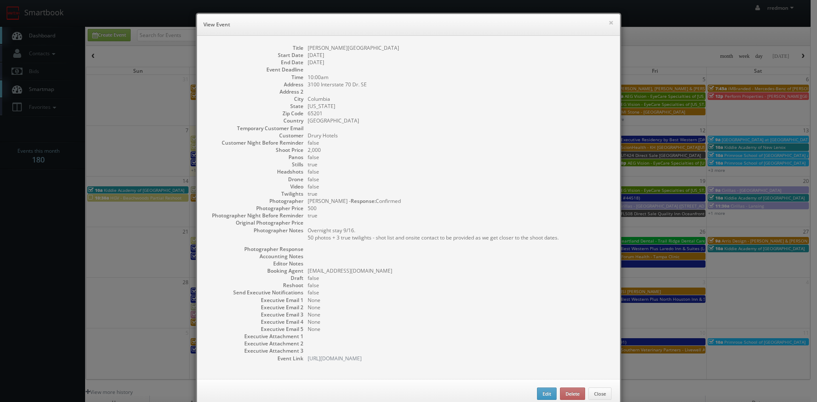
drag, startPoint x: 384, startPoint y: 47, endPoint x: 304, endPoint y: 50, distance: 80.1
click at [308, 50] on dd "[PERSON_NAME][GEOGRAPHIC_DATA]" at bounding box center [460, 47] width 304 height 7
click at [608, 25] on button "×" at bounding box center [610, 23] width 5 height 6
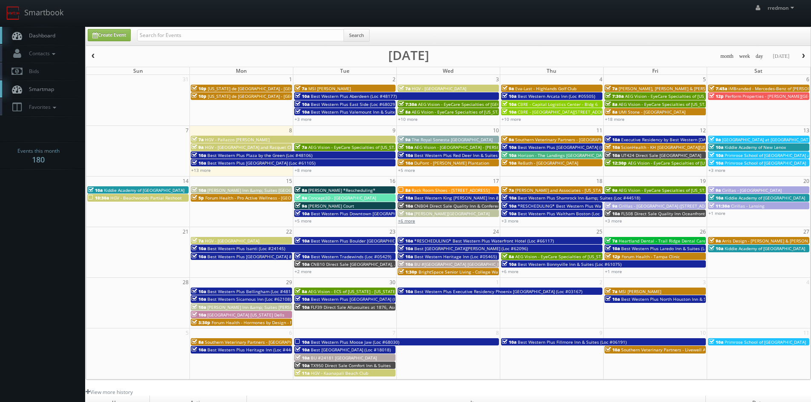
click at [411, 223] on link "+6 more" at bounding box center [406, 221] width 17 height 6
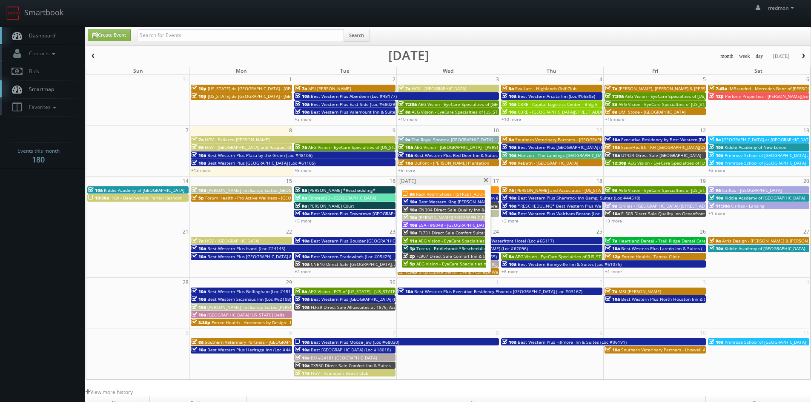
click at [441, 224] on span "ESA - #8048 - [GEOGRAPHIC_DATA]" at bounding box center [453, 225] width 70 height 6
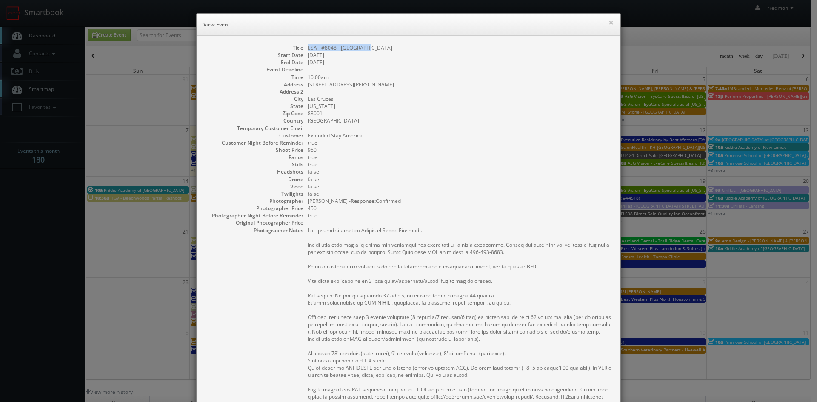
drag, startPoint x: 368, startPoint y: 48, endPoint x: 303, endPoint y: 48, distance: 65.5
click at [303, 48] on dl "Title ESA - #8048 - [GEOGRAPHIC_DATA] Start Date [DATE] End Date [DATE] Event D…" at bounding box center [409, 282] width 406 height 477
click at [608, 25] on button "×" at bounding box center [610, 23] width 5 height 6
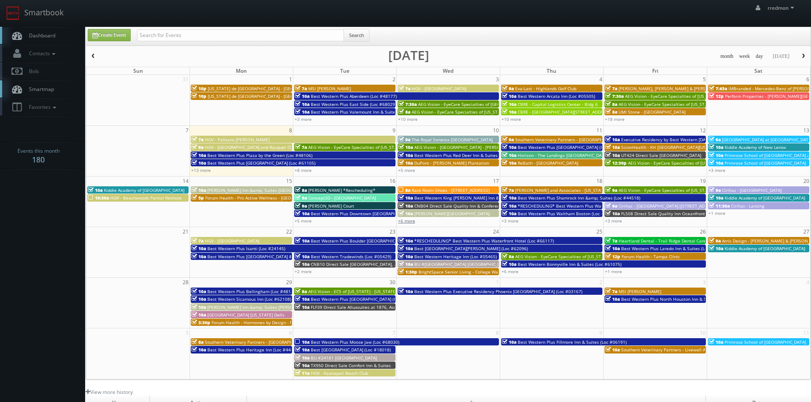
click at [413, 221] on link "+6 more" at bounding box center [406, 221] width 17 height 6
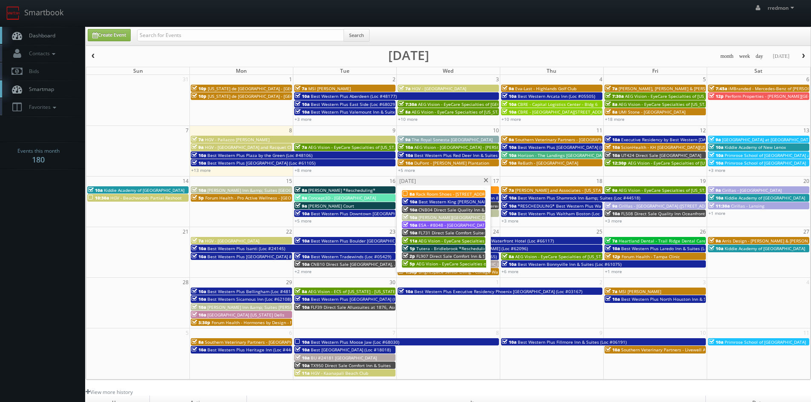
click at [437, 231] on span "FL731 Direct Sale Comfort Suites The Villages" at bounding box center [465, 233] width 94 height 6
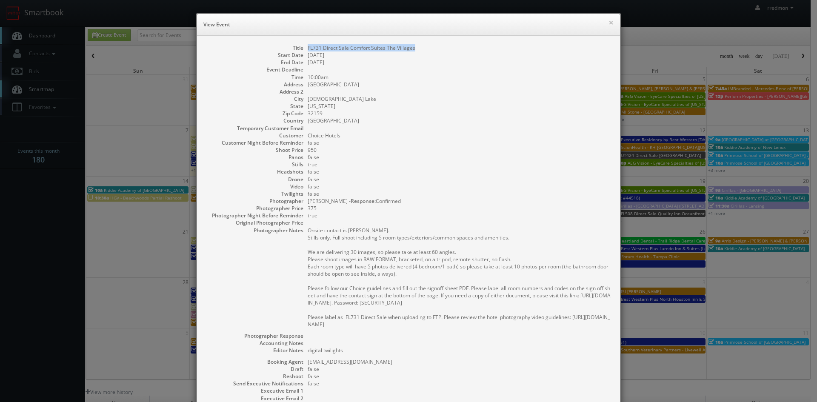
drag, startPoint x: 414, startPoint y: 49, endPoint x: 304, endPoint y: 50, distance: 109.4
click at [308, 50] on dd "FL731 Direct Sale Comfort Suites The Villages" at bounding box center [460, 47] width 304 height 7
click at [608, 25] on button "×" at bounding box center [610, 23] width 5 height 6
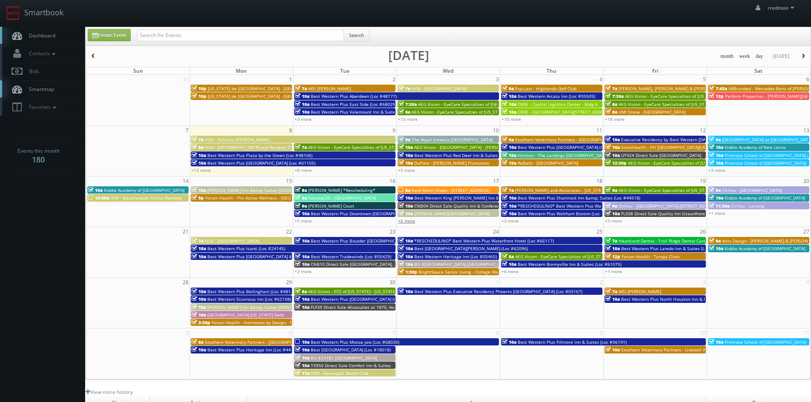
click at [406, 221] on link "+6 more" at bounding box center [406, 221] width 17 height 6
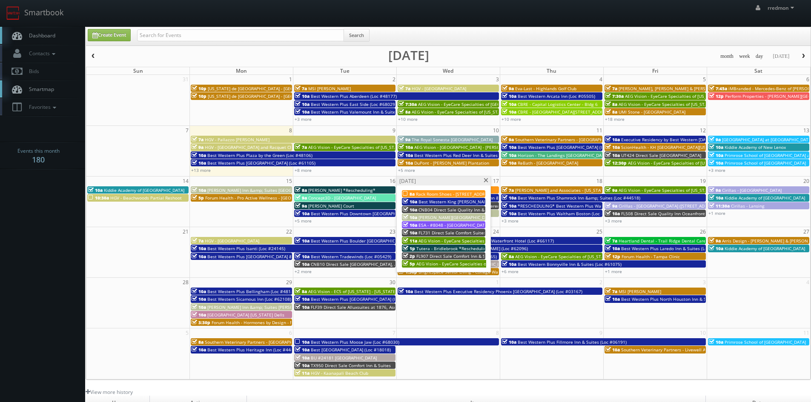
click at [436, 240] on span "AEG Vision - EyeCare Specialties of [US_STATE] – Accurate Eye Care" at bounding box center [486, 241] width 137 height 6
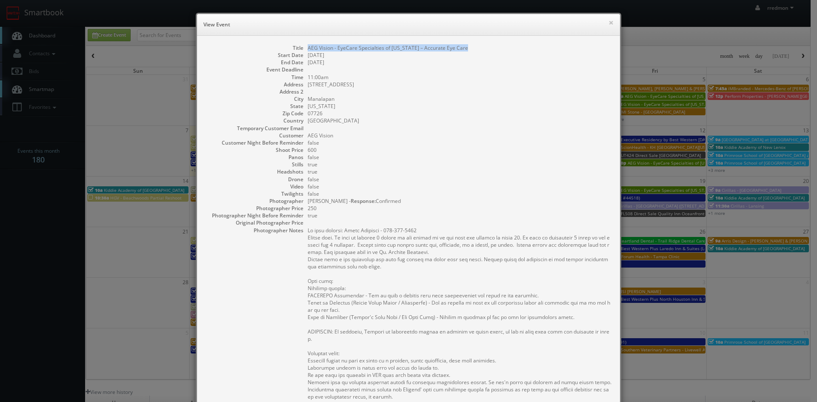
drag, startPoint x: 468, startPoint y: 48, endPoint x: 304, endPoint y: 49, distance: 164.7
click at [304, 49] on dl "Title AEG Vision - EyeCare Specialties of [US_STATE] – Accurate Eye Care Start …" at bounding box center [409, 300] width 406 height 513
click at [608, 23] on button "×" at bounding box center [610, 23] width 5 height 6
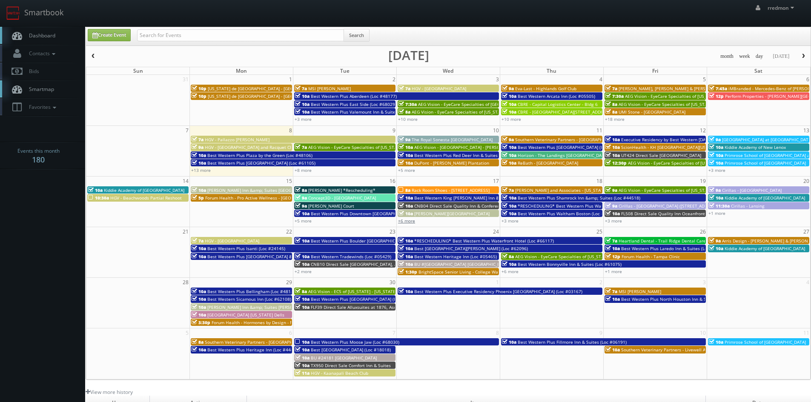
click at [409, 222] on link "+6 more" at bounding box center [406, 221] width 17 height 6
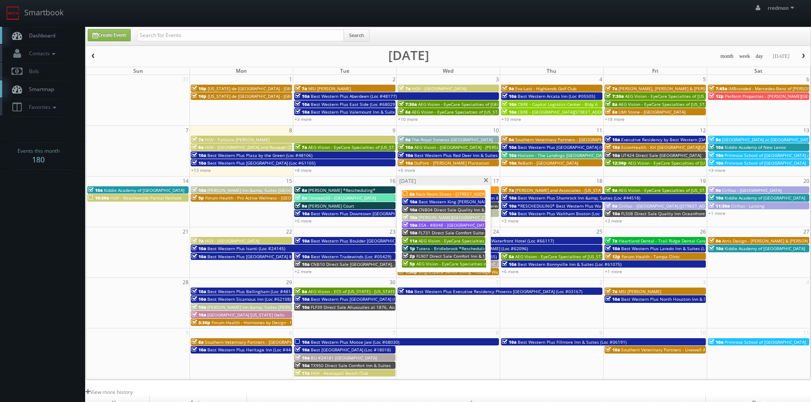
click at [442, 255] on span "FL907 Direct Sale Comfort Inn & Suites Wildwood - The Villages" at bounding box center [480, 256] width 129 height 6
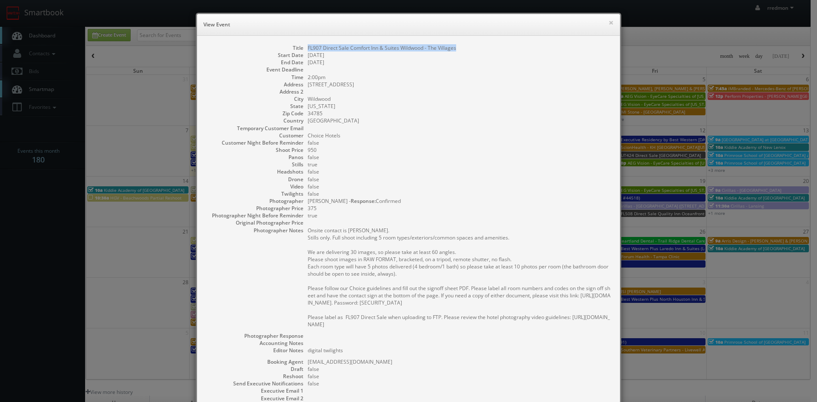
drag, startPoint x: 457, startPoint y: 46, endPoint x: 303, endPoint y: 49, distance: 154.5
click at [303, 49] on dl "Title FL907 Direct Sale Comfort Inn & Suites [GEOGRAPHIC_DATA] - The Villages S…" at bounding box center [409, 248] width 406 height 409
click at [608, 26] on button "×" at bounding box center [610, 23] width 5 height 6
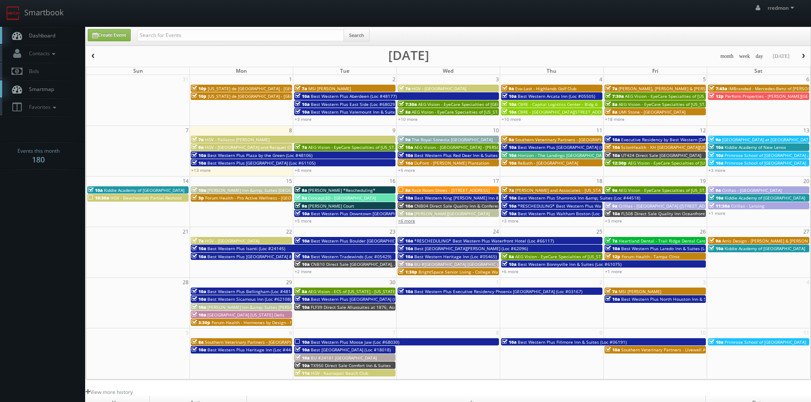
click at [409, 221] on link "+6 more" at bounding box center [406, 221] width 17 height 6
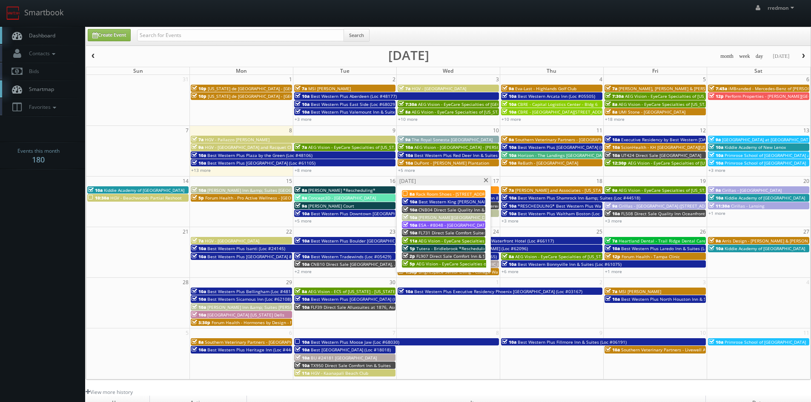
click at [449, 264] on span "AEG Vision - EyeCare Specialties of [US_STATE] - Brownsburg Family Eye Care" at bounding box center [494, 264] width 157 height 6
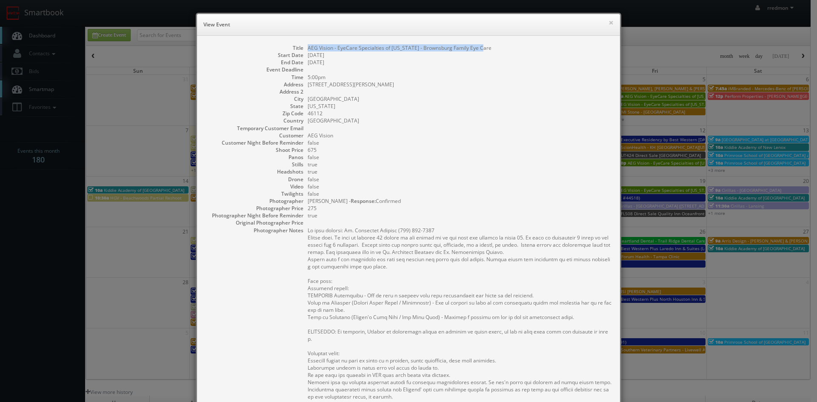
drag, startPoint x: 484, startPoint y: 49, endPoint x: 304, endPoint y: 49, distance: 180.4
click at [304, 49] on dl "Title AEG Vision - EyeCare Specialties of [US_STATE] - Brownsburg Family Eye Ca…" at bounding box center [409, 300] width 406 height 513
click at [610, 22] on button "×" at bounding box center [610, 23] width 5 height 6
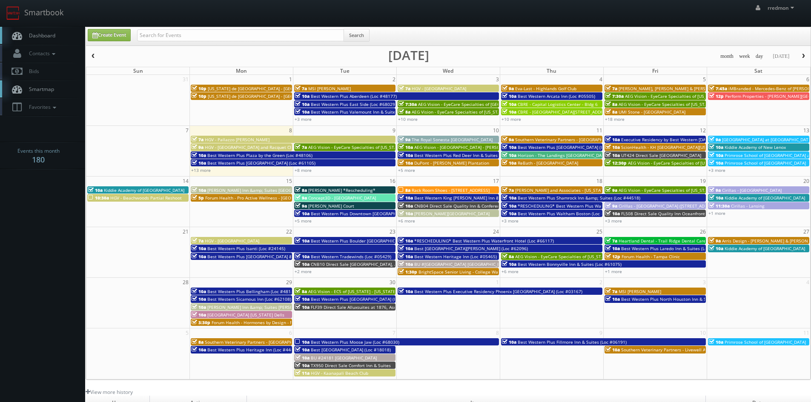
click at [540, 190] on span "[PERSON_NAME] and Associates - [US_STATE][GEOGRAPHIC_DATA]" at bounding box center [582, 190] width 134 height 6
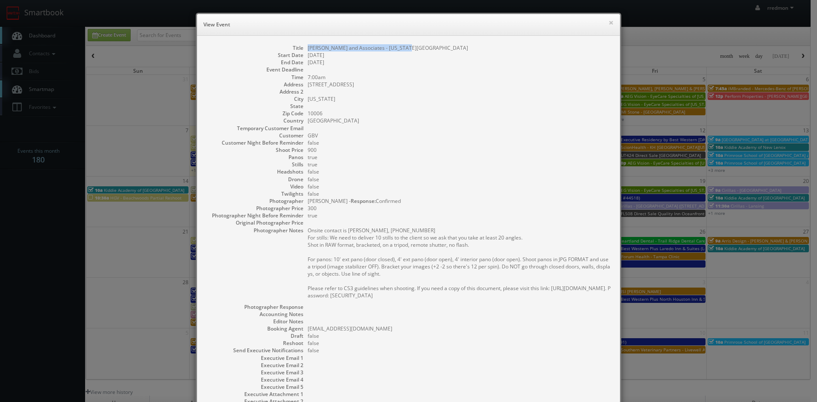
drag, startPoint x: 396, startPoint y: 48, endPoint x: 305, endPoint y: 46, distance: 90.6
click at [308, 46] on dd "[PERSON_NAME] and Associates - [US_STATE][GEOGRAPHIC_DATA]" at bounding box center [460, 47] width 304 height 7
click at [608, 24] on button "×" at bounding box center [610, 23] width 5 height 6
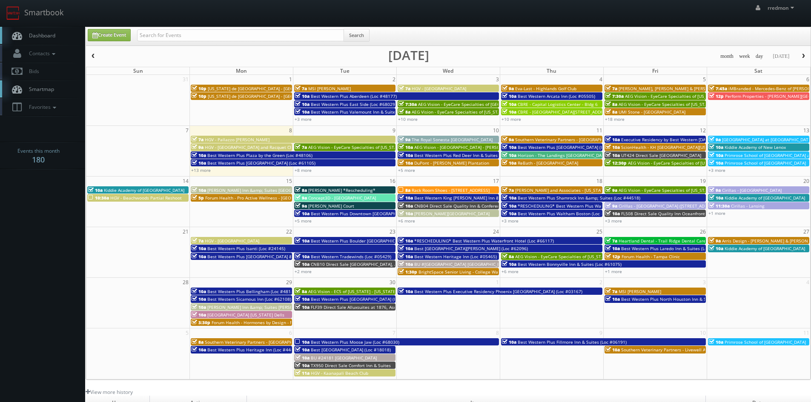
click at [553, 197] on span "Best Western Plus Shamrock Inn &amp; Suites (Loc #44518)" at bounding box center [578, 198] width 123 height 6
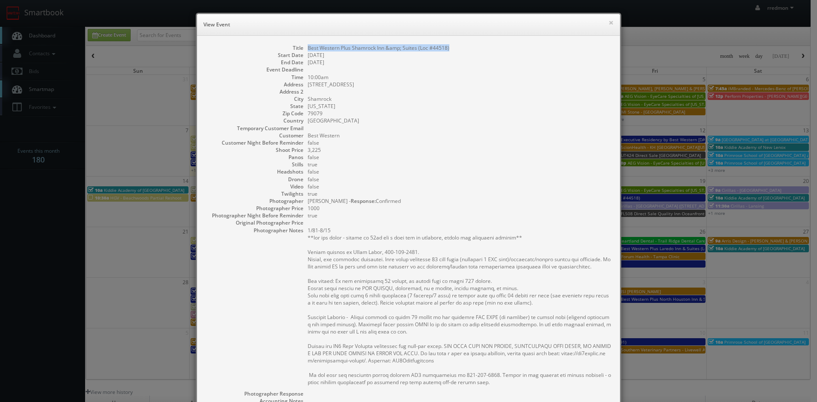
drag, startPoint x: 461, startPoint y: 50, endPoint x: 304, endPoint y: 50, distance: 157.0
click at [308, 50] on dd "Best Western Plus Shamrock Inn &amp; Suites (Loc #44518)" at bounding box center [460, 47] width 304 height 7
click at [608, 22] on button "×" at bounding box center [610, 23] width 5 height 6
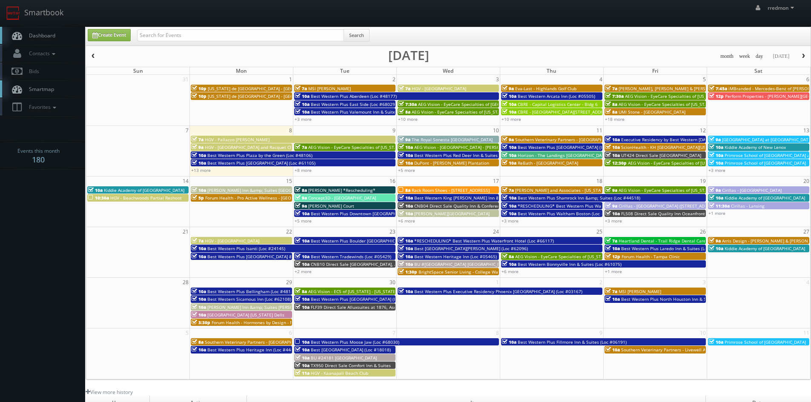
click at [537, 214] on span "Best Western Plus Waltham Boston (Loc #22009)" at bounding box center [567, 214] width 100 height 6
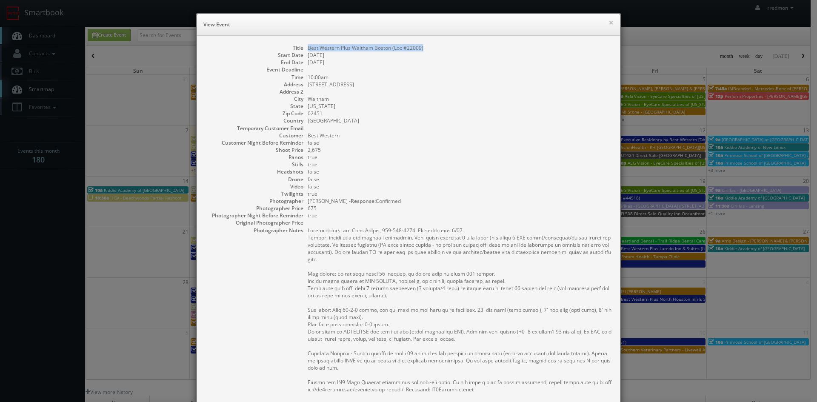
drag, startPoint x: 427, startPoint y: 48, endPoint x: 305, endPoint y: 50, distance: 122.6
click at [308, 50] on dd "Best Western Plus Waltham Boston (Loc #22009)" at bounding box center [460, 47] width 304 height 7
click at [608, 23] on button "×" at bounding box center [610, 23] width 5 height 6
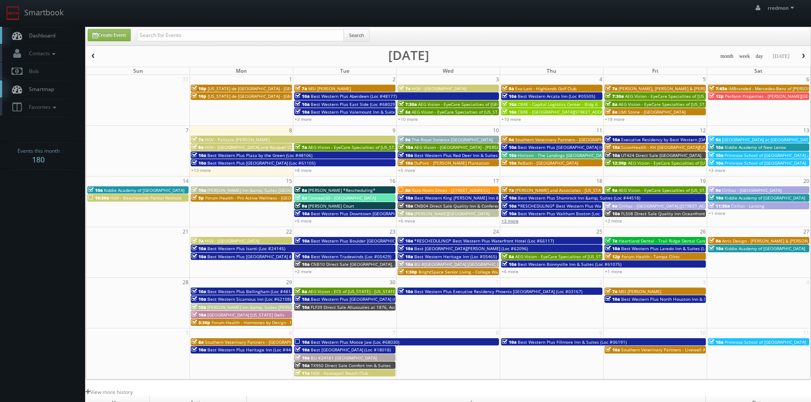
click at [512, 222] on link "+3 more" at bounding box center [509, 221] width 17 height 6
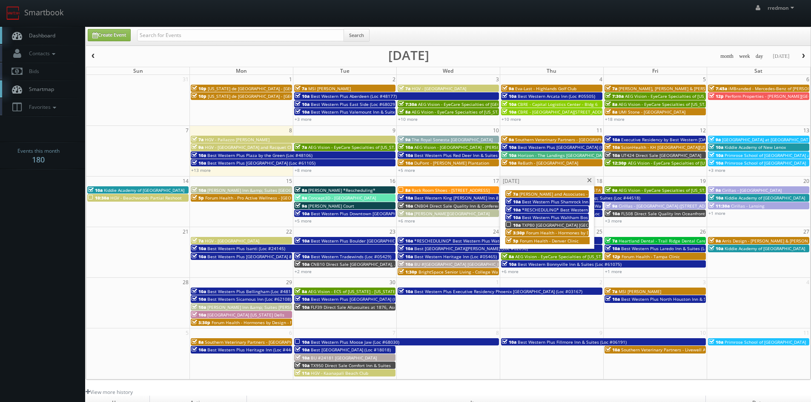
click at [564, 224] on span "TXP80 [GEOGRAPHIC_DATA] [GEOGRAPHIC_DATA]" at bounding box center [571, 225] width 99 height 6
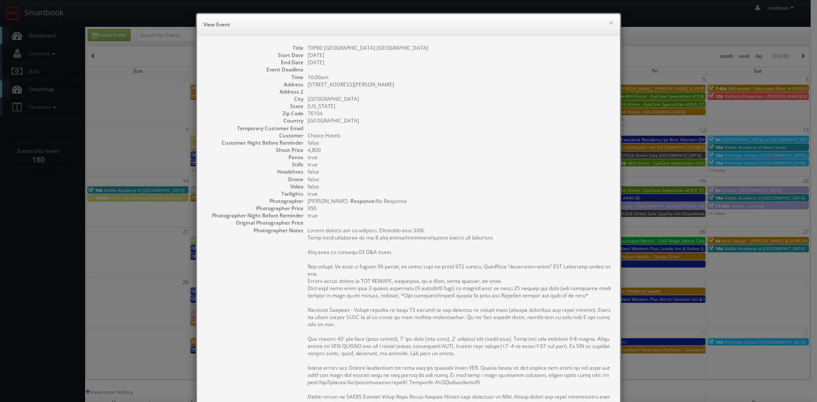
drag, startPoint x: 426, startPoint y: 49, endPoint x: 305, endPoint y: 50, distance: 121.7
click at [308, 50] on dd "TXP80 [GEOGRAPHIC_DATA] [GEOGRAPHIC_DATA]" at bounding box center [460, 47] width 304 height 7
click at [609, 23] on button "×" at bounding box center [610, 23] width 5 height 6
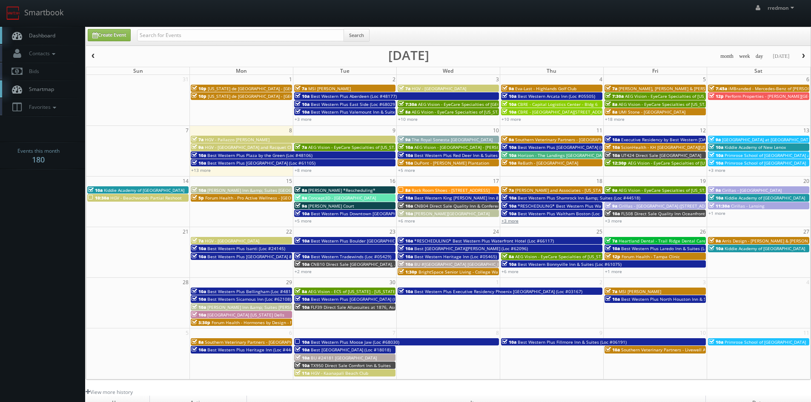
click at [517, 222] on link "+3 more" at bounding box center [509, 221] width 17 height 6
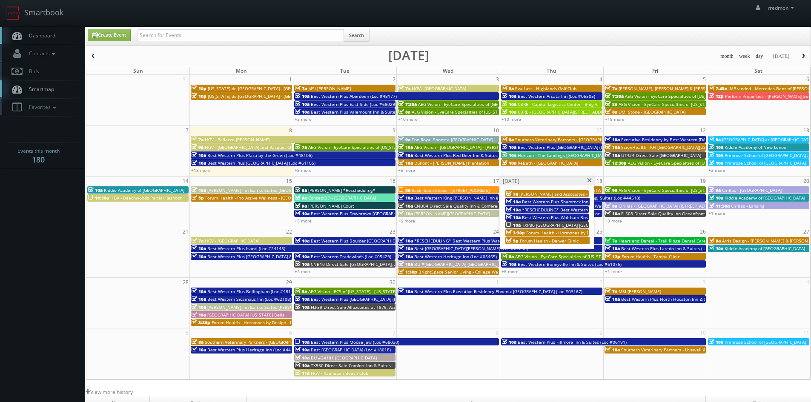
click at [547, 231] on span "Forum Health - Hormones by Design - Boerne Clinic" at bounding box center [579, 233] width 106 height 6
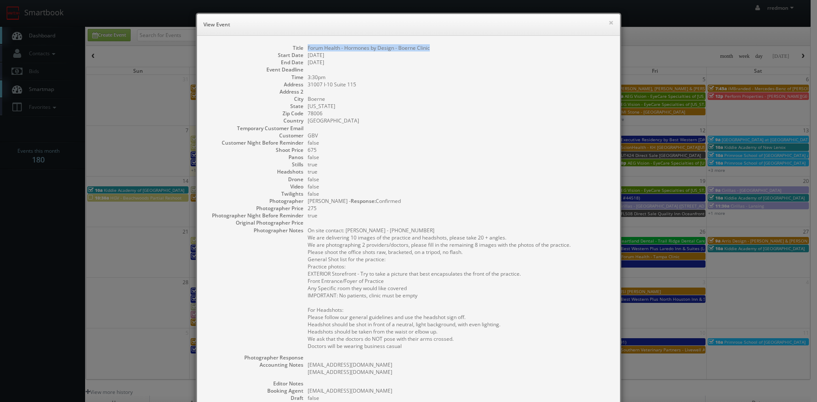
drag, startPoint x: 431, startPoint y: 48, endPoint x: 306, endPoint y: 49, distance: 125.1
click at [308, 49] on dd "Forum Health - Hormones by Design - Boerne Clinic" at bounding box center [460, 47] width 304 height 7
click at [609, 24] on button "×" at bounding box center [610, 23] width 5 height 6
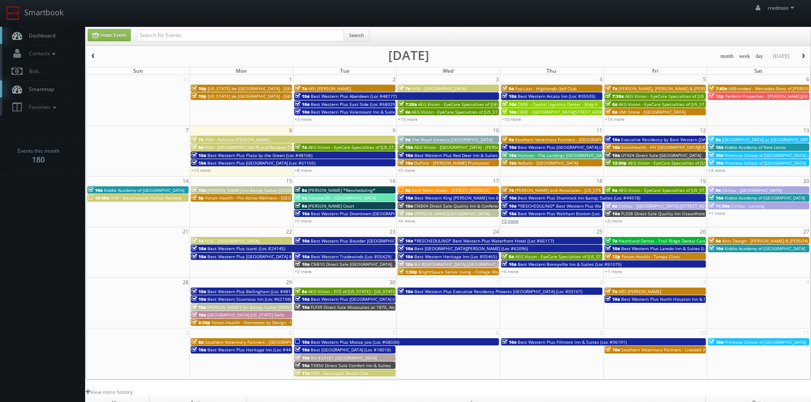
click at [515, 220] on link "+3 more" at bounding box center [509, 221] width 17 height 6
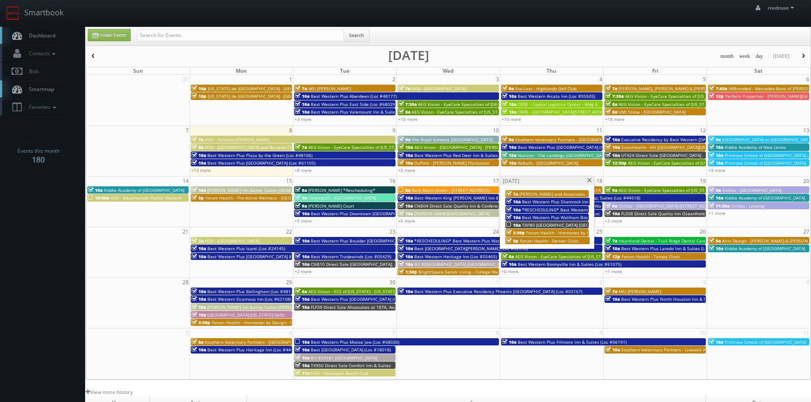
click at [548, 240] on span "Forum Health - Denver Clinic" at bounding box center [549, 241] width 59 height 6
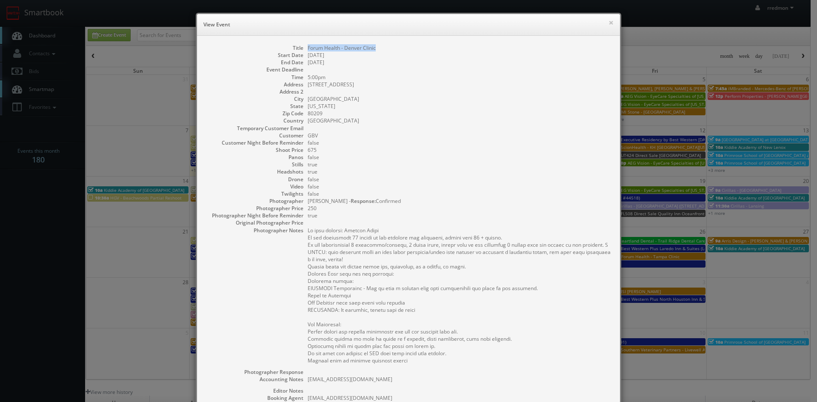
drag, startPoint x: 382, startPoint y: 48, endPoint x: 305, endPoint y: 47, distance: 77.0
click at [308, 47] on dd "Forum Health - Denver Clinic" at bounding box center [460, 47] width 304 height 7
click at [608, 24] on button "×" at bounding box center [610, 23] width 5 height 6
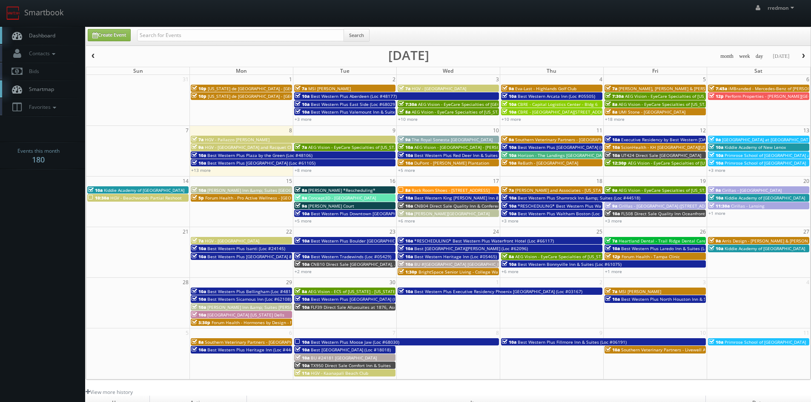
click at [628, 188] on span "AEG Vision - EyeCare Specialties of [US_STATE] – [PERSON_NAME] Eye Care" at bounding box center [694, 190] width 152 height 6
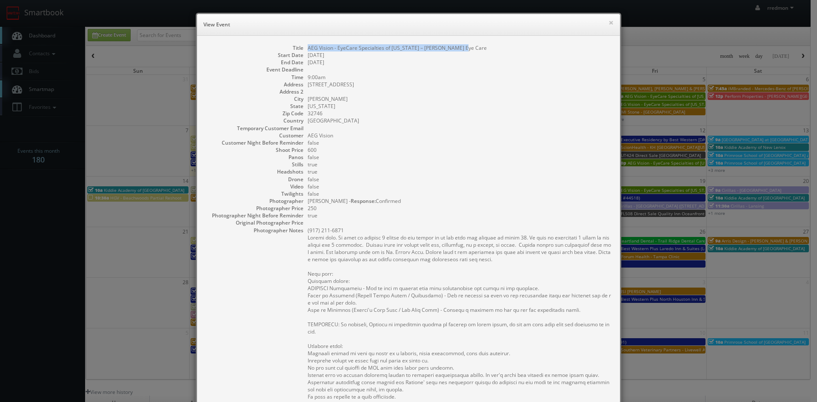
drag, startPoint x: 458, startPoint y: 47, endPoint x: 305, endPoint y: 50, distance: 153.2
click at [308, 50] on dd "AEG Vision - EyeCare Specialties of [US_STATE] – [PERSON_NAME] Eye Care" at bounding box center [460, 47] width 304 height 7
click at [608, 24] on button "×" at bounding box center [610, 23] width 5 height 6
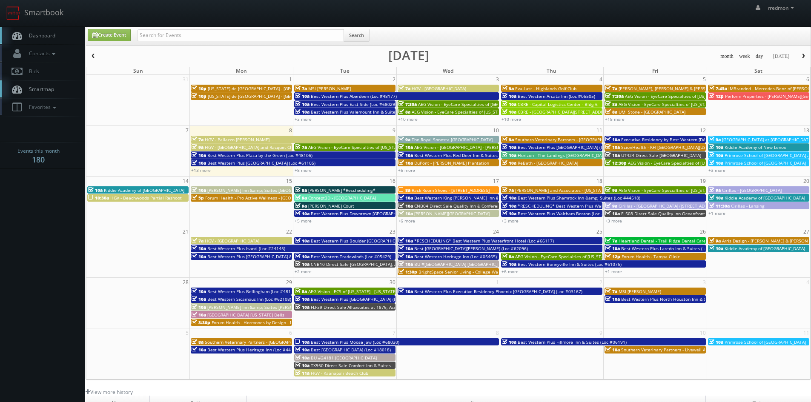
click at [646, 204] on span "Cirillas - [GEOGRAPHIC_DATA] ([STREET_ADDRESS])" at bounding box center [669, 206] width 102 height 6
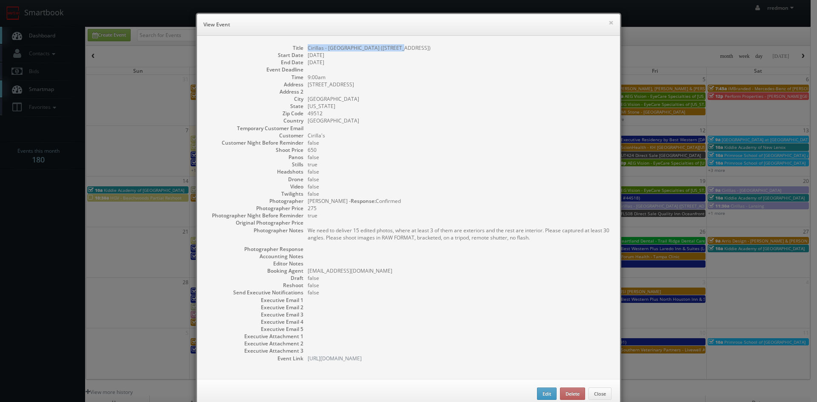
drag, startPoint x: 393, startPoint y: 47, endPoint x: 304, endPoint y: 47, distance: 88.9
click at [304, 47] on dl "Title Cirillas - [GEOGRAPHIC_DATA] ([STREET_ADDRESS]) Start Date [DATE] End Dat…" at bounding box center [409, 203] width 406 height 318
click at [608, 25] on button "×" at bounding box center [610, 23] width 5 height 6
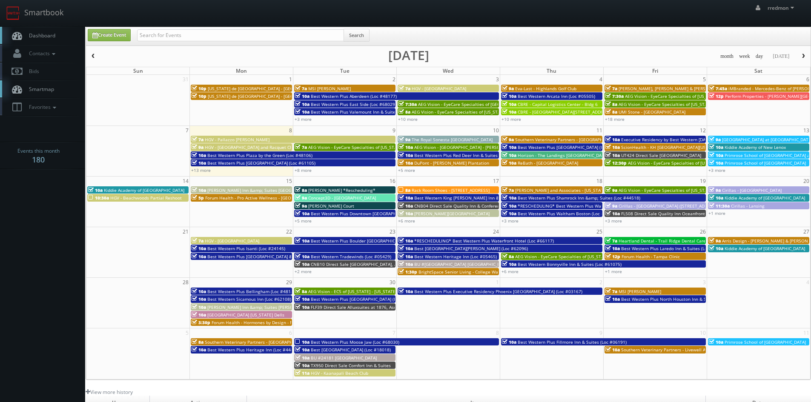
click at [640, 211] on span "FL508 Direct Sale Quality Inn Oceanfront" at bounding box center [663, 214] width 84 height 6
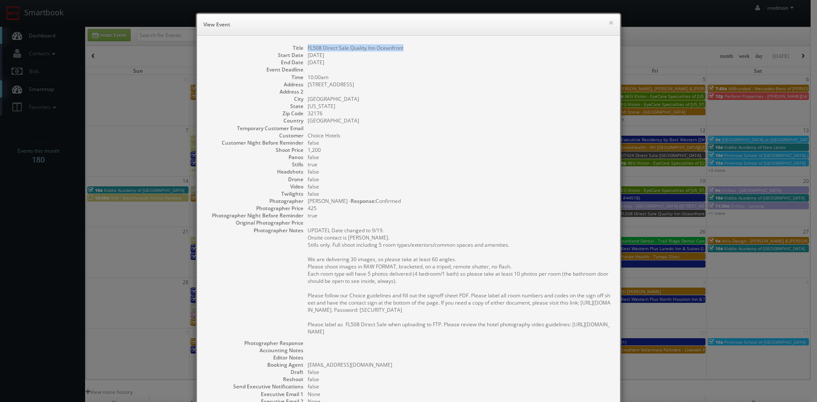
drag, startPoint x: 406, startPoint y: 49, endPoint x: 301, endPoint y: 49, distance: 105.5
click at [301, 49] on dl "Title FL508 Direct Sale Quality Inn Oceanfront Start Date [DATE] End Date [DATE…" at bounding box center [409, 250] width 406 height 412
click at [608, 24] on button "×" at bounding box center [610, 23] width 5 height 6
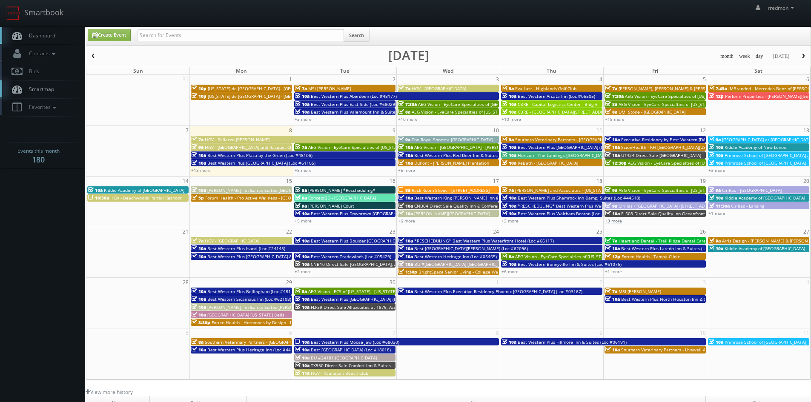
click at [617, 220] on link "+3 more" at bounding box center [613, 221] width 17 height 6
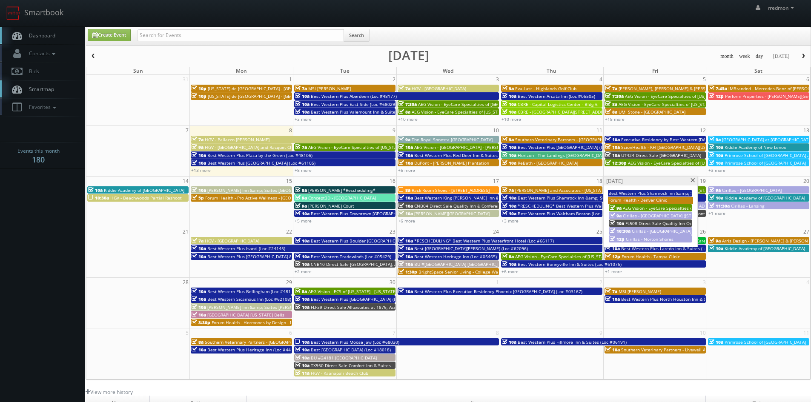
click at [642, 228] on span "Cirillas - [GEOGRAPHIC_DATA] ([STREET_ADDRESS])" at bounding box center [682, 231] width 102 height 6
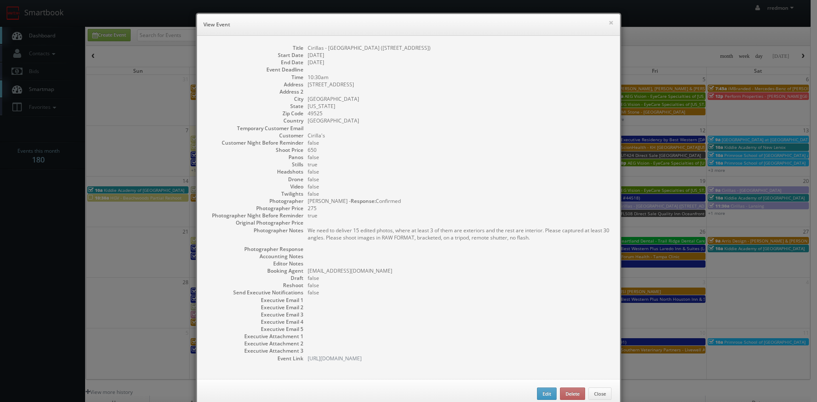
drag, startPoint x: 433, startPoint y: 49, endPoint x: 303, endPoint y: 50, distance: 129.8
click at [303, 50] on dl "Title Cirillas - [GEOGRAPHIC_DATA] ([STREET_ADDRESS]) Start Date [DATE] End Dat…" at bounding box center [409, 203] width 406 height 318
click at [608, 24] on button "×" at bounding box center [610, 23] width 5 height 6
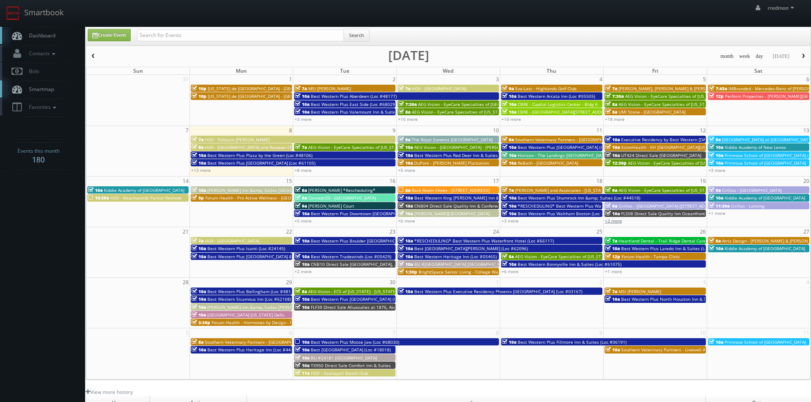
click at [621, 221] on link "+3 more" at bounding box center [613, 221] width 17 height 6
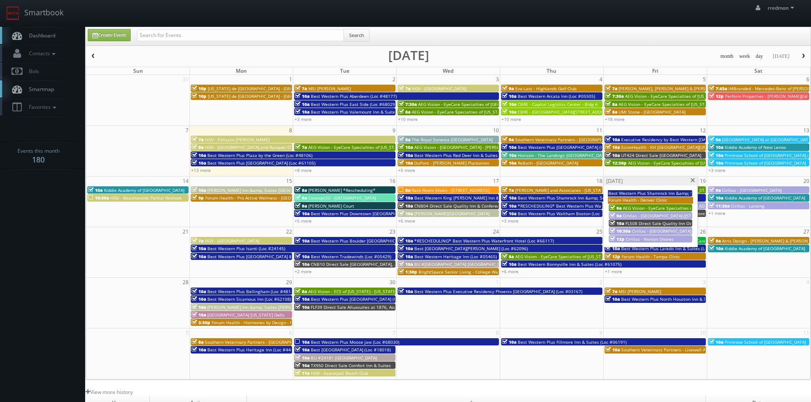
click at [643, 238] on span "Cirillas - Norton Shores" at bounding box center [649, 239] width 48 height 6
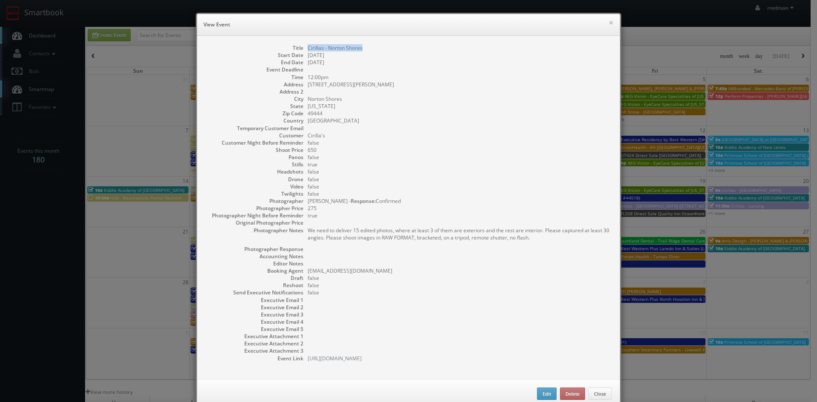
drag, startPoint x: 364, startPoint y: 48, endPoint x: 305, endPoint y: 48, distance: 58.7
click at [308, 48] on dd "Cirillas - Norton Shores" at bounding box center [460, 47] width 304 height 7
click at [608, 23] on button "×" at bounding box center [610, 23] width 5 height 6
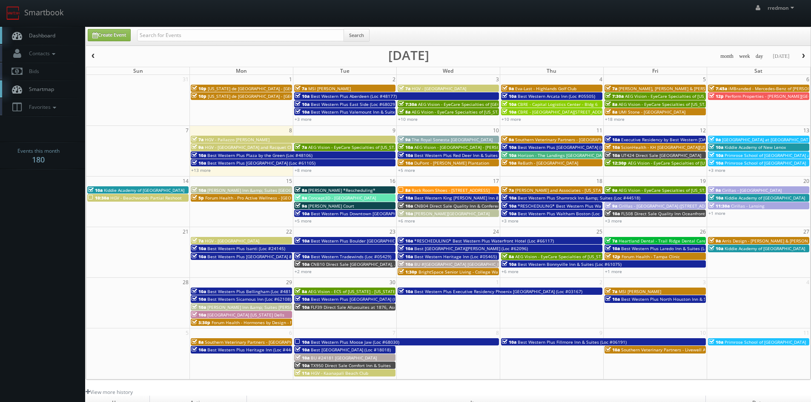
click at [731, 189] on span "Cirillas - [GEOGRAPHIC_DATA]" at bounding box center [752, 190] width 60 height 6
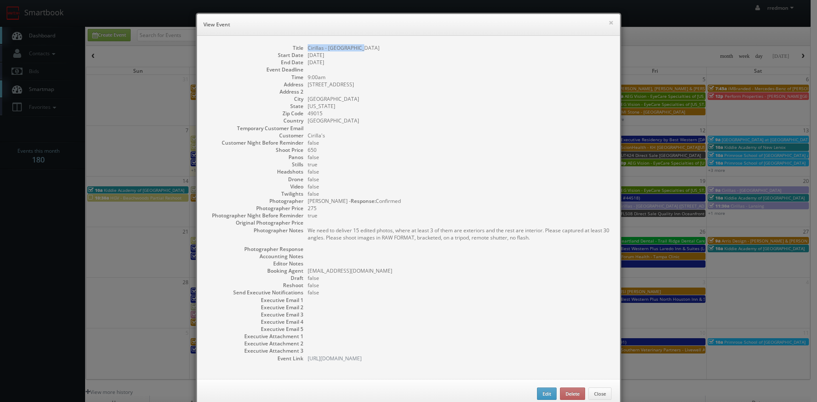
drag, startPoint x: 358, startPoint y: 49, endPoint x: 310, endPoint y: 48, distance: 48.5
click at [308, 49] on dd "Cirillas - [GEOGRAPHIC_DATA]" at bounding box center [460, 47] width 304 height 7
click at [608, 22] on button "×" at bounding box center [610, 23] width 5 height 6
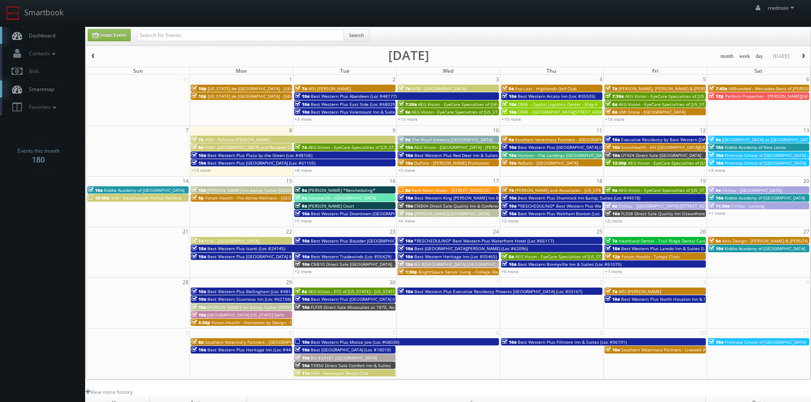
click at [728, 197] on span "Kiddie Academy of [GEOGRAPHIC_DATA]" at bounding box center [764, 198] width 80 height 6
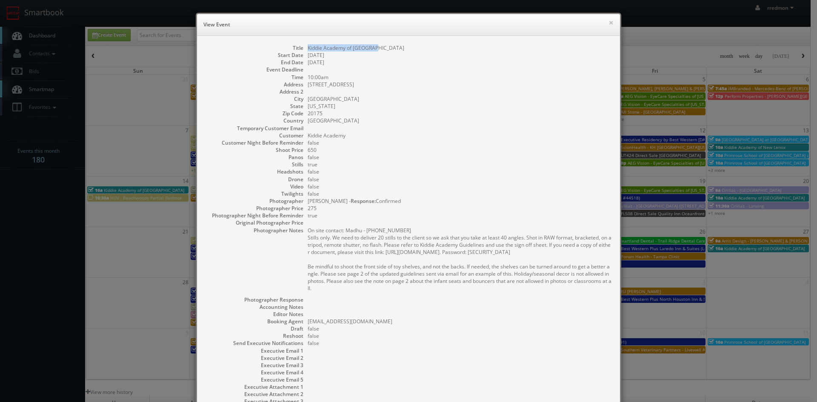
drag, startPoint x: 375, startPoint y: 46, endPoint x: 306, endPoint y: 51, distance: 69.5
click at [308, 51] on dd "Kiddie Academy of [GEOGRAPHIC_DATA]" at bounding box center [460, 47] width 304 height 7
click at [608, 25] on button "×" at bounding box center [610, 23] width 5 height 6
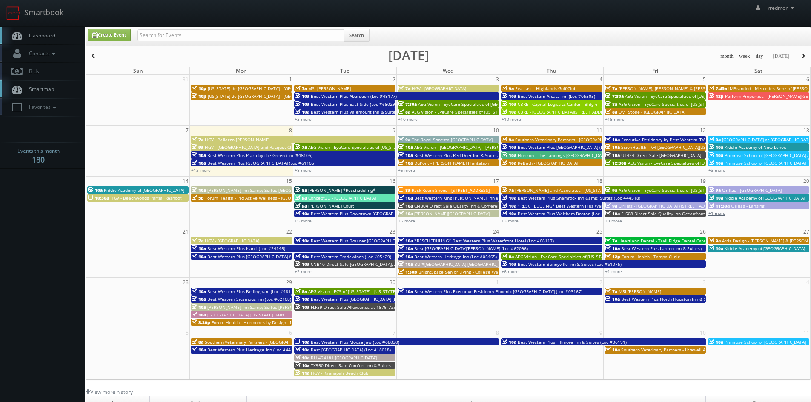
click at [720, 213] on link "+1 more" at bounding box center [716, 213] width 17 height 6
click at [793, 180] on span at bounding box center [796, 180] width 6 height 5
click at [207, 172] on link "+13 more" at bounding box center [201, 170] width 20 height 6
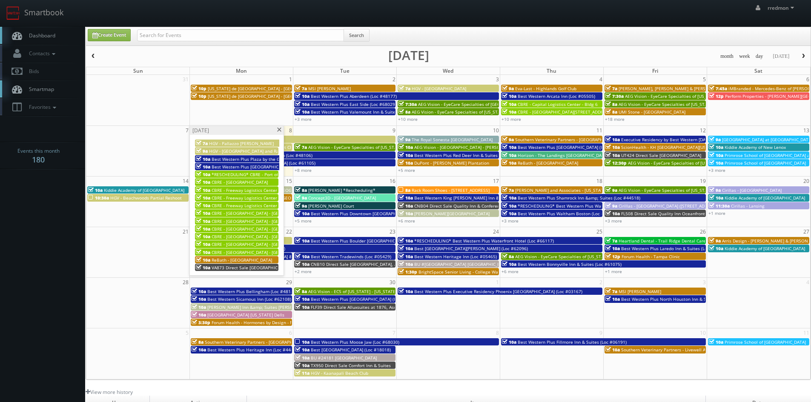
click at [280, 130] on span at bounding box center [279, 130] width 6 height 5
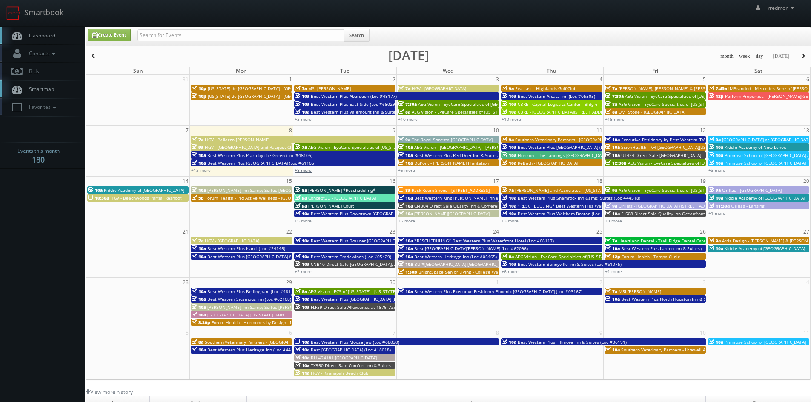
click at [307, 170] on link "+8 more" at bounding box center [302, 170] width 17 height 6
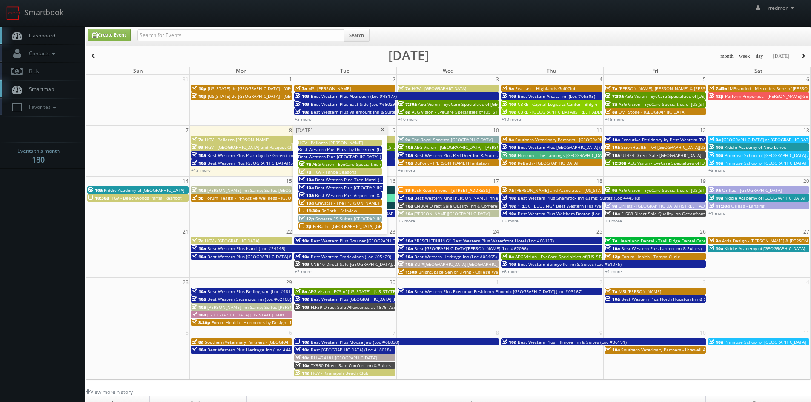
click at [351, 201] on span "Greystar - The [PERSON_NAME]" at bounding box center [347, 203] width 64 height 6
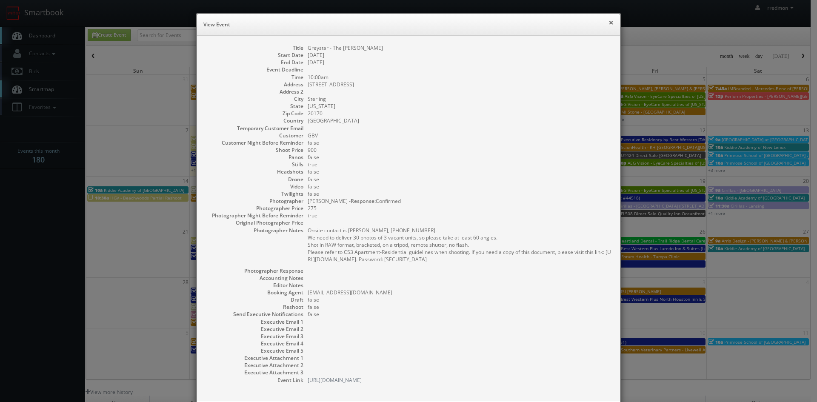
click at [608, 24] on button "×" at bounding box center [610, 23] width 5 height 6
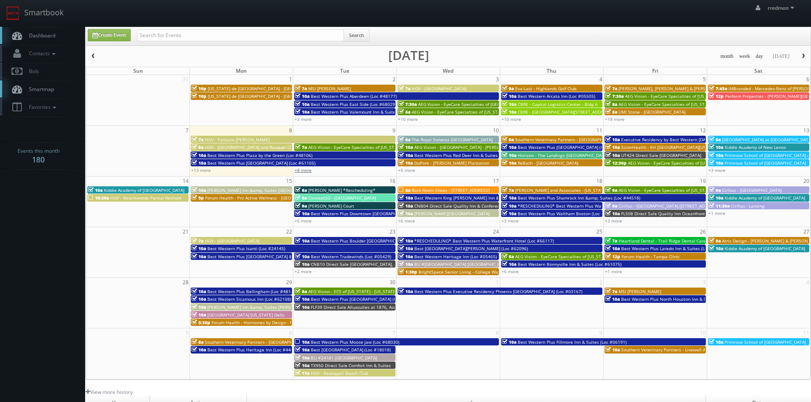
click at [306, 171] on link "+8 more" at bounding box center [302, 170] width 17 height 6
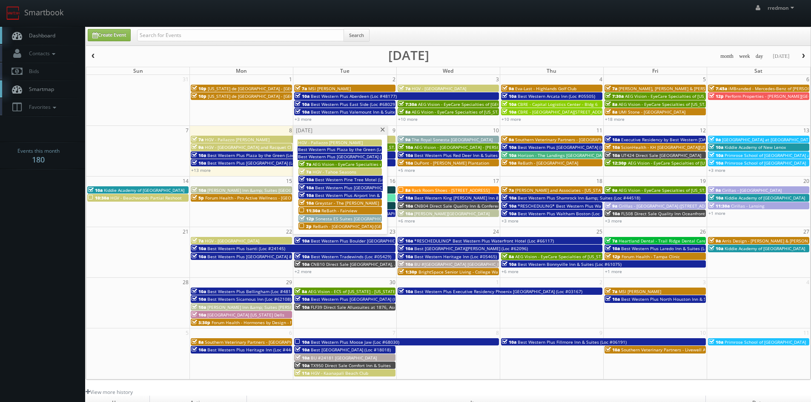
click at [330, 210] on span "ReBath - Fairview" at bounding box center [339, 211] width 36 height 6
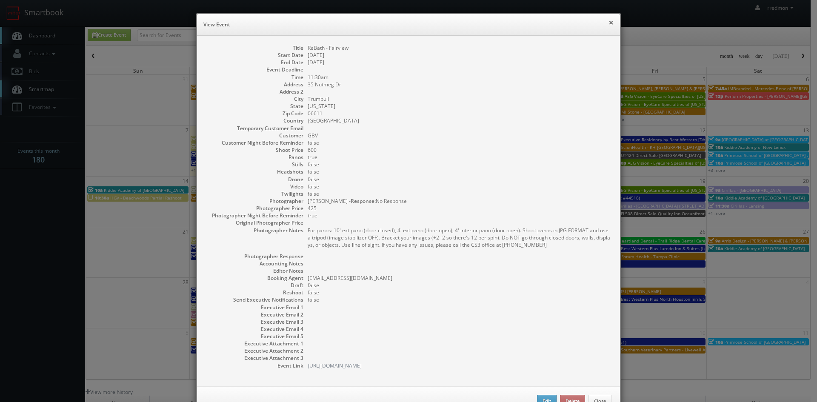
click at [608, 23] on button "×" at bounding box center [610, 23] width 5 height 6
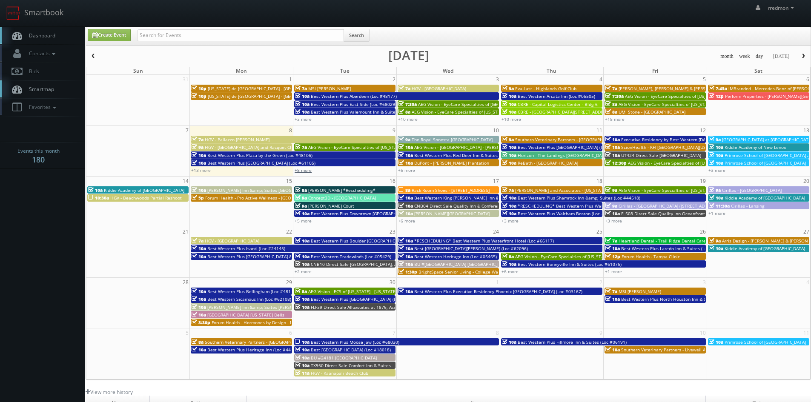
click at [309, 169] on link "+8 more" at bounding box center [302, 170] width 17 height 6
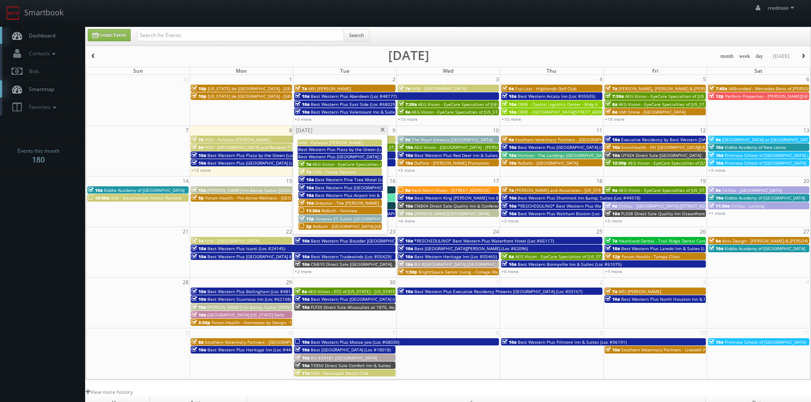
click at [354, 224] on span "ReBath - [GEOGRAPHIC_DATA]-[GEOGRAPHIC_DATA]" at bounding box center [364, 226] width 103 height 6
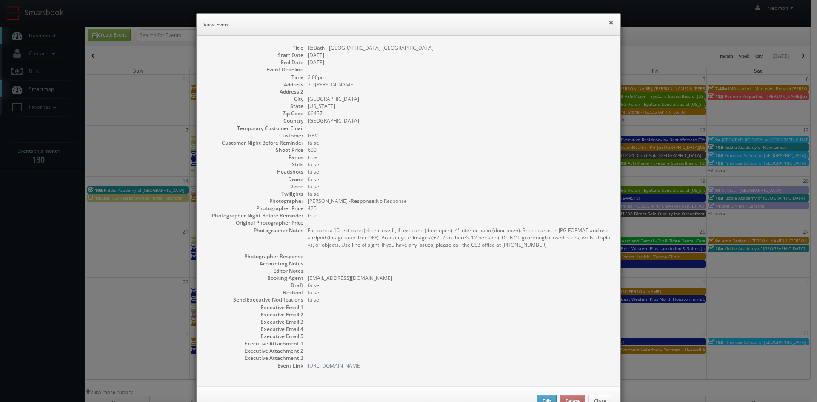
click at [608, 24] on button "×" at bounding box center [610, 23] width 5 height 6
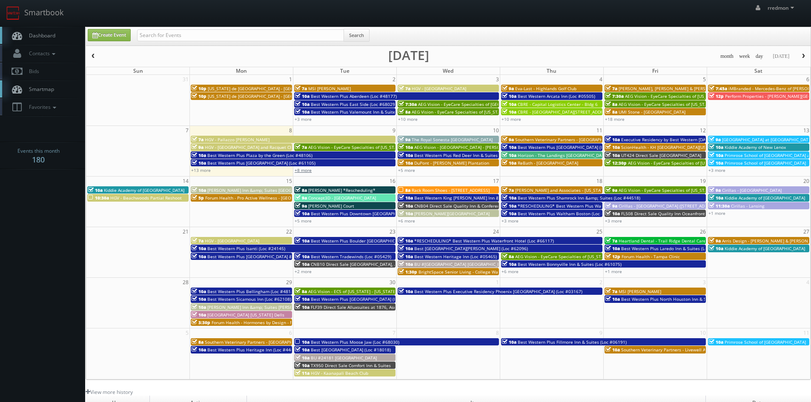
click at [307, 172] on link "+8 more" at bounding box center [302, 170] width 17 height 6
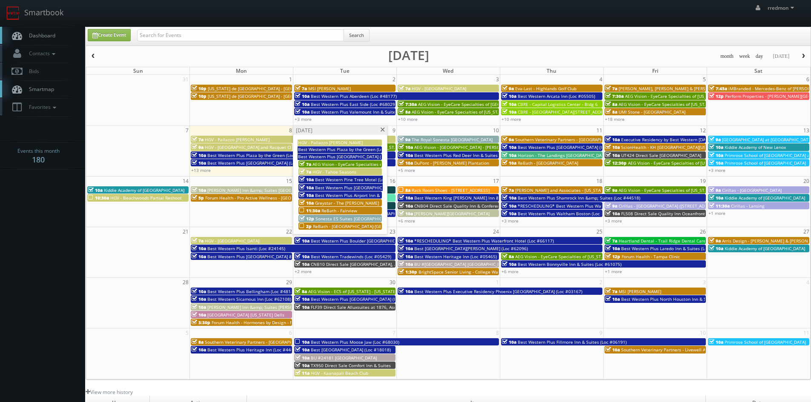
click at [383, 129] on span at bounding box center [383, 130] width 6 height 5
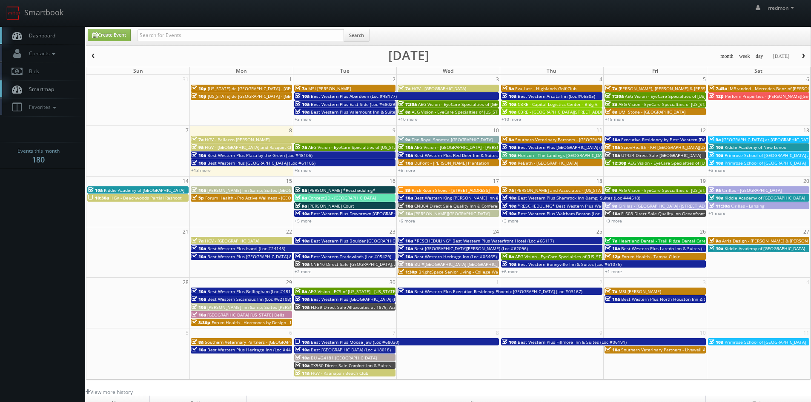
click at [428, 164] on span "DuPont - [PERSON_NAME] Plantation" at bounding box center [451, 163] width 75 height 6
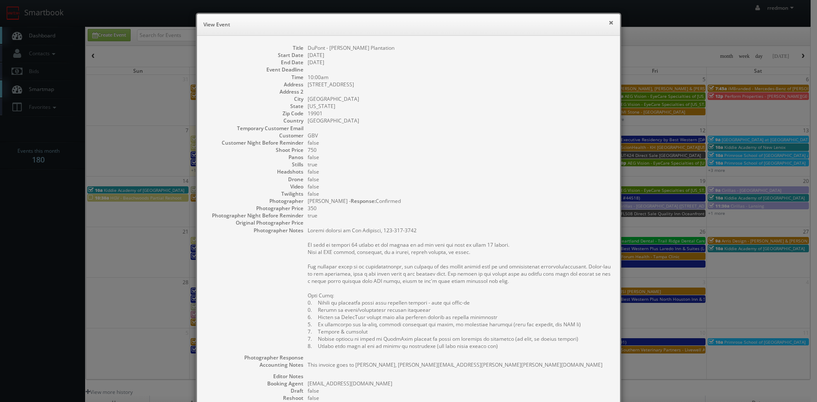
click at [608, 23] on button "×" at bounding box center [610, 23] width 5 height 6
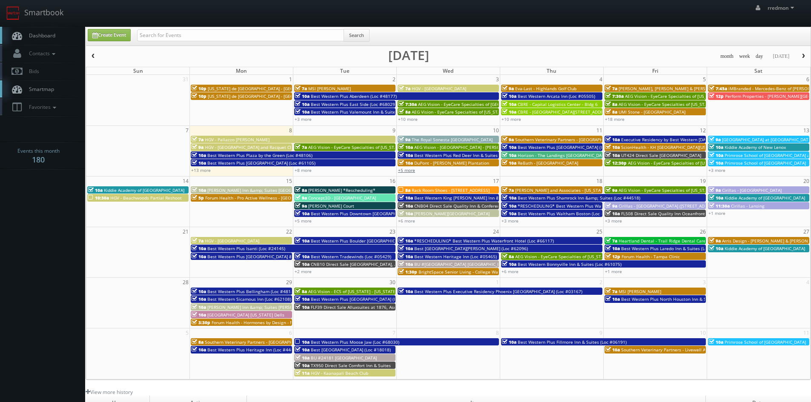
click at [410, 172] on link "+5 more" at bounding box center [406, 170] width 17 height 6
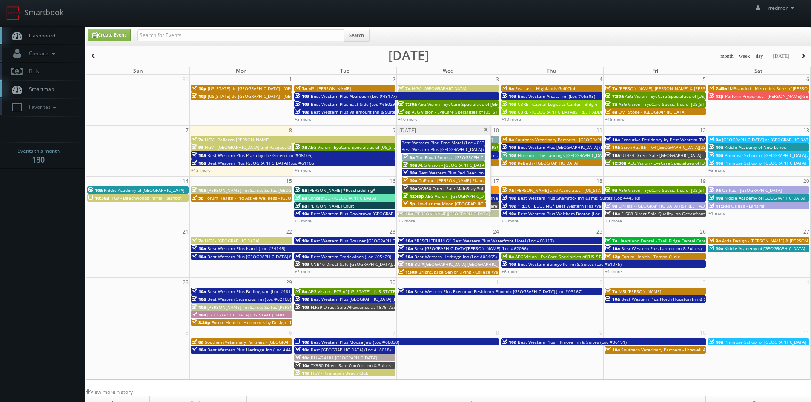
click at [486, 129] on span at bounding box center [486, 130] width 6 height 5
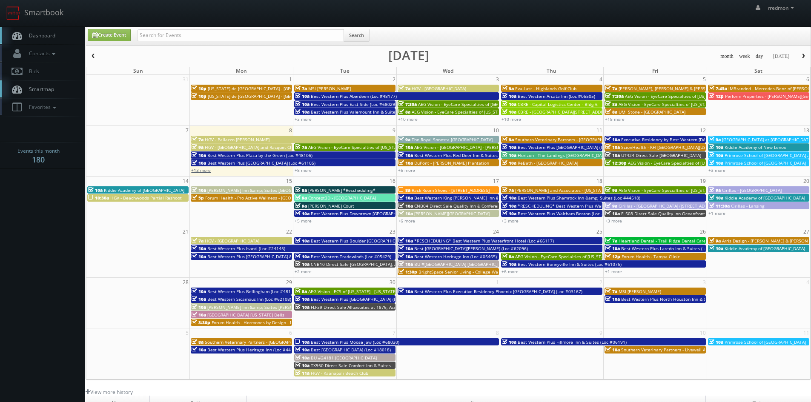
click at [209, 170] on link "+13 more" at bounding box center [201, 170] width 20 height 6
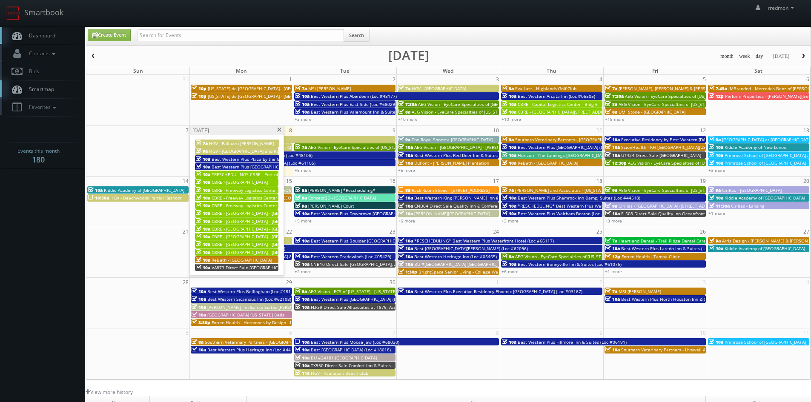
click at [280, 131] on span at bounding box center [279, 130] width 6 height 5
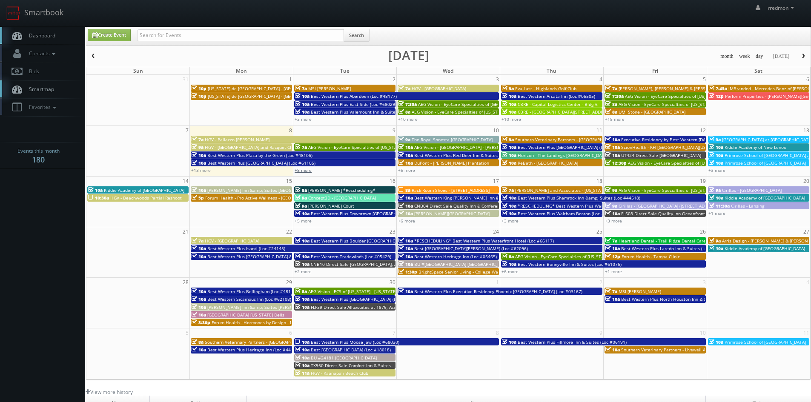
click at [305, 172] on link "+8 more" at bounding box center [302, 170] width 17 height 6
